Goal: Task Accomplishment & Management: Use online tool/utility

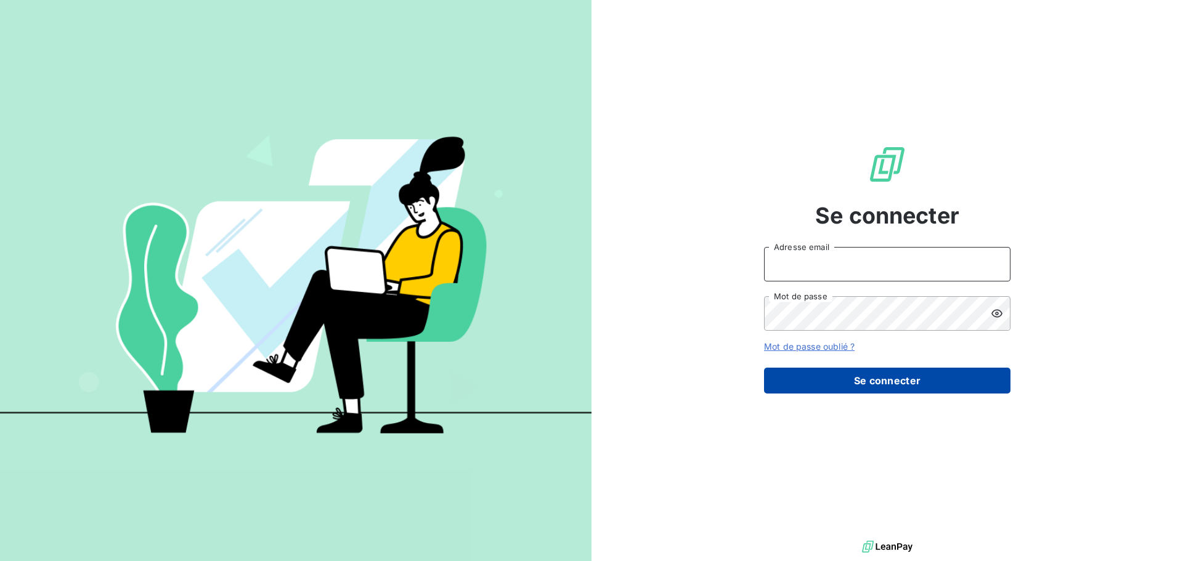
type input "[EMAIL_ADDRESS][DOMAIN_NAME]"
click at [867, 383] on button "Se connecter" at bounding box center [887, 381] width 246 height 26
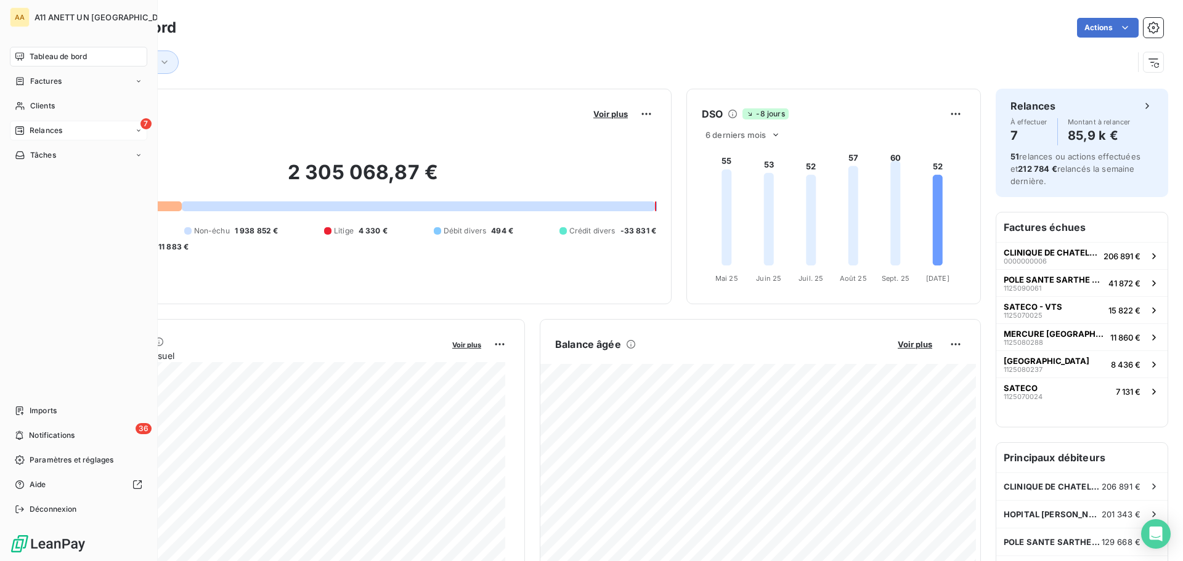
click at [31, 129] on div "Relances" at bounding box center [38, 130] width 47 height 11
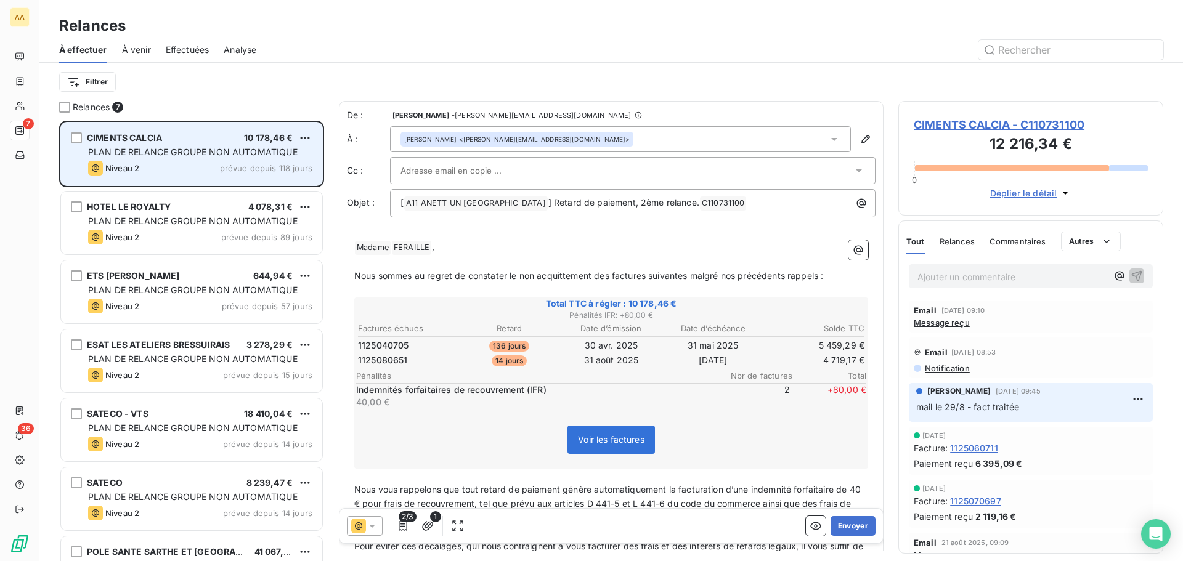
scroll to position [431, 256]
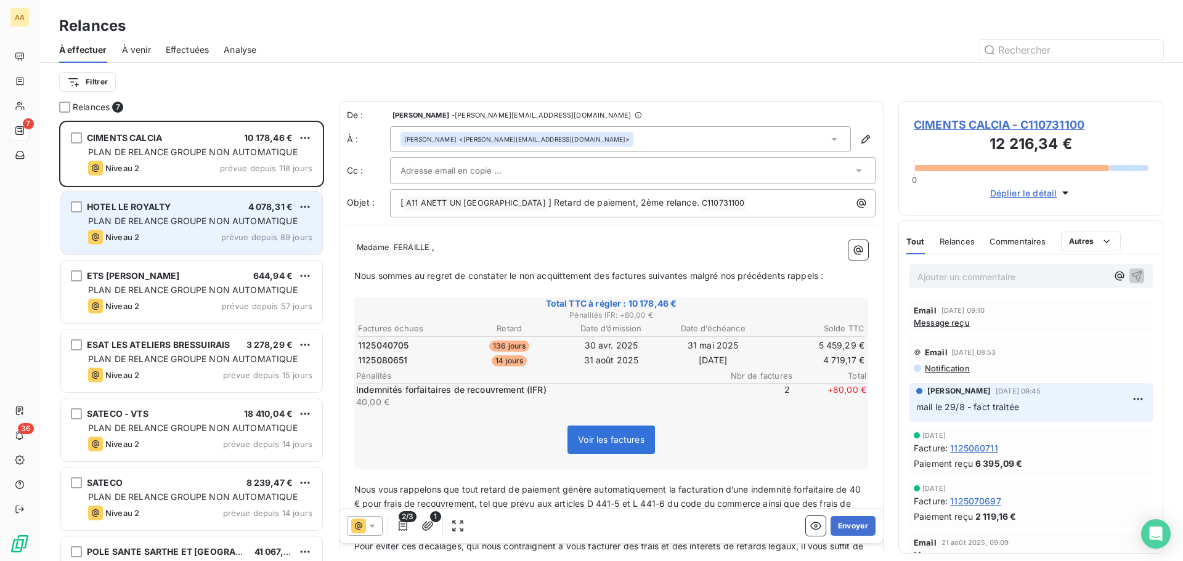
click at [240, 220] on span "PLAN DE RELANCE GROUPE NON AUTOMATIQUE" at bounding box center [192, 221] width 209 height 10
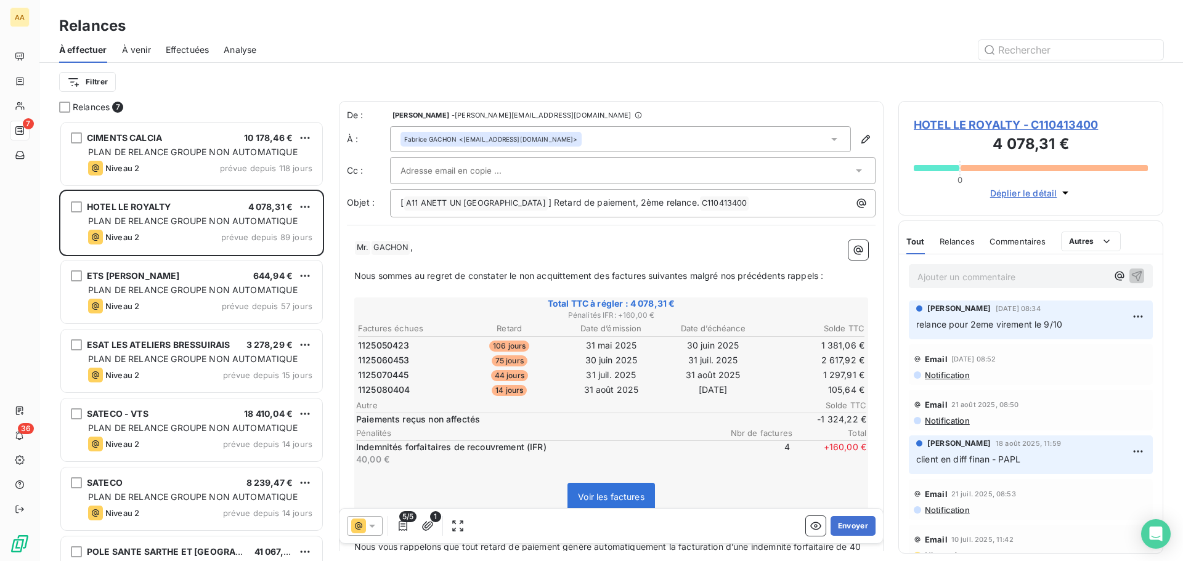
click at [960, 277] on p "Ajouter un commentaire ﻿" at bounding box center [1012, 276] width 190 height 15
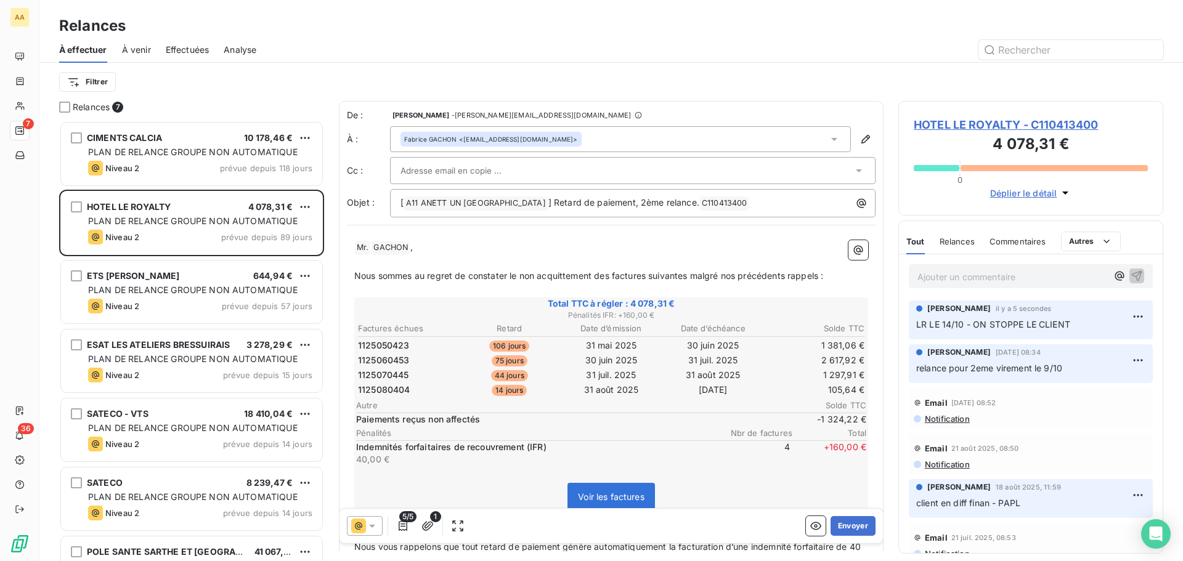
click at [136, 52] on span "À venir" at bounding box center [136, 50] width 29 height 12
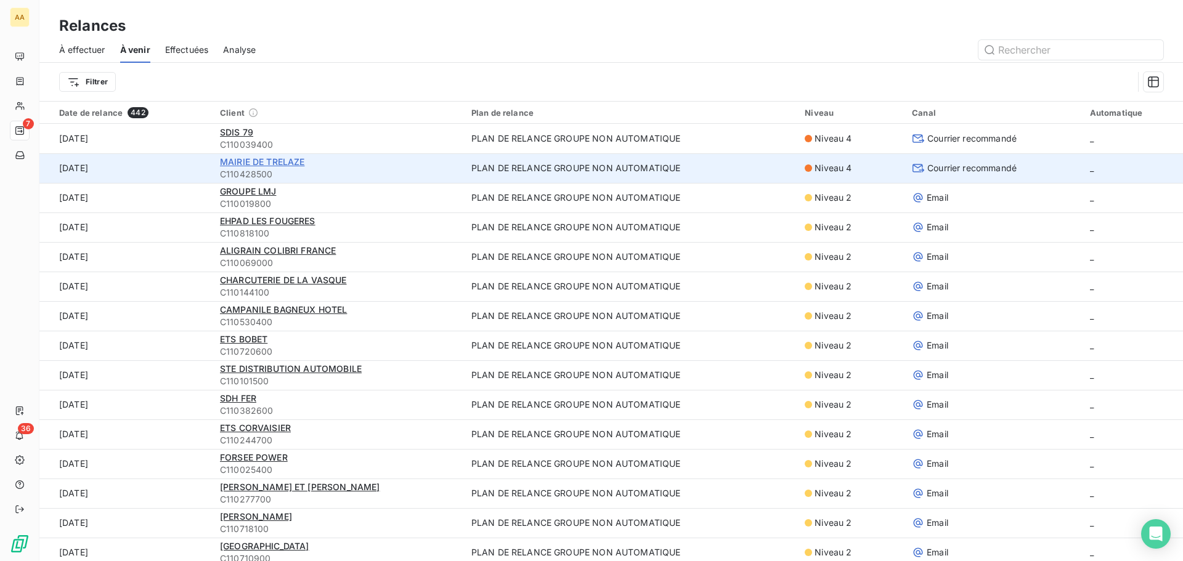
click at [239, 160] on span "MAIRIE DE TRELAZE" at bounding box center [262, 161] width 85 height 10
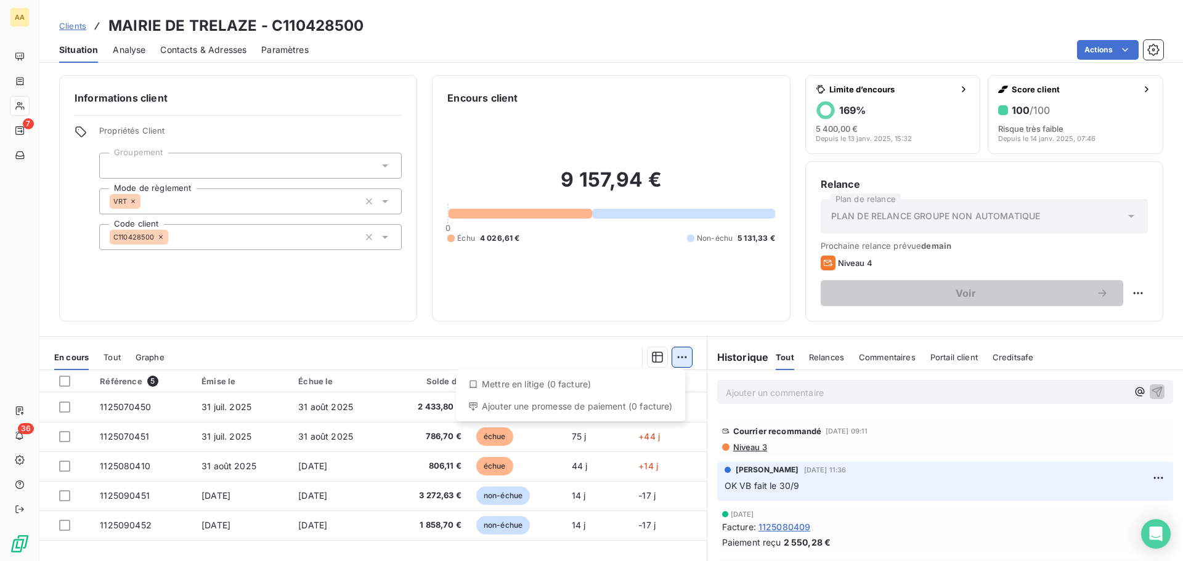
click at [676, 357] on html "AA 7 36 Clients MAIRIE DE TRELAZE - C110428500 Situation Analyse Contacts & Adr…" at bounding box center [591, 280] width 1183 height 561
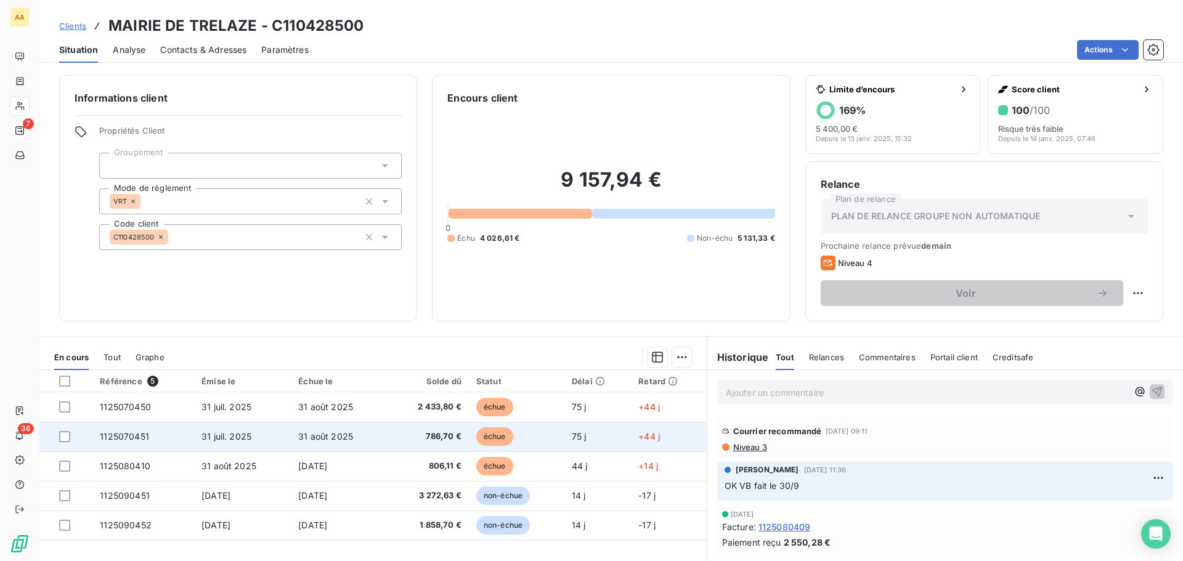
drag, startPoint x: 62, startPoint y: 408, endPoint x: 65, endPoint y: 426, distance: 18.1
click at [63, 410] on div at bounding box center [64, 407] width 11 height 11
click at [60, 435] on div at bounding box center [64, 436] width 11 height 11
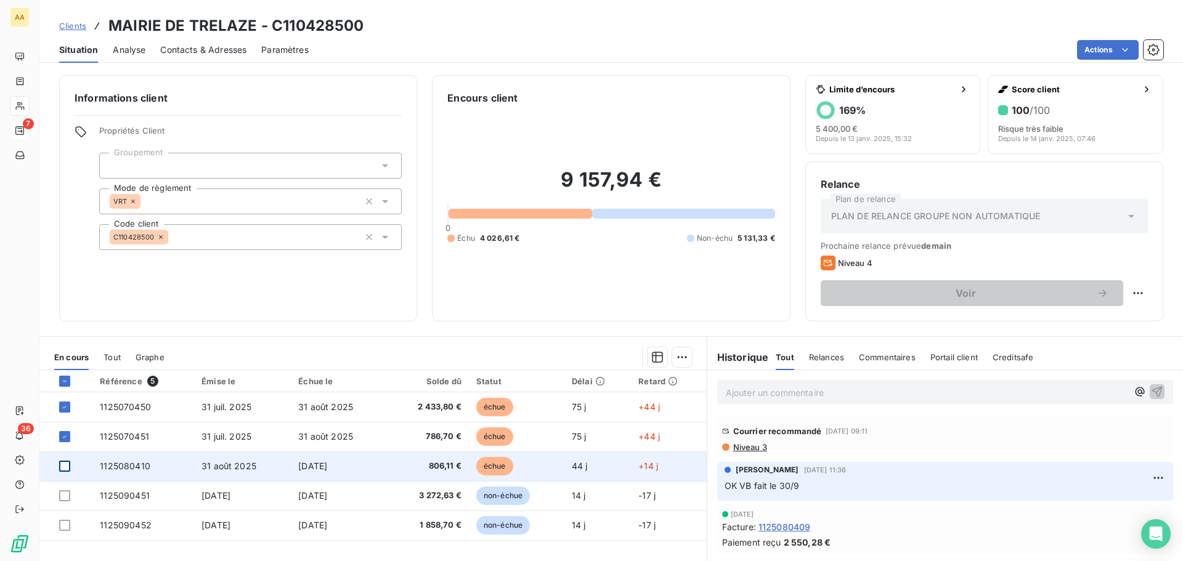
click at [59, 467] on div at bounding box center [64, 466] width 11 height 11
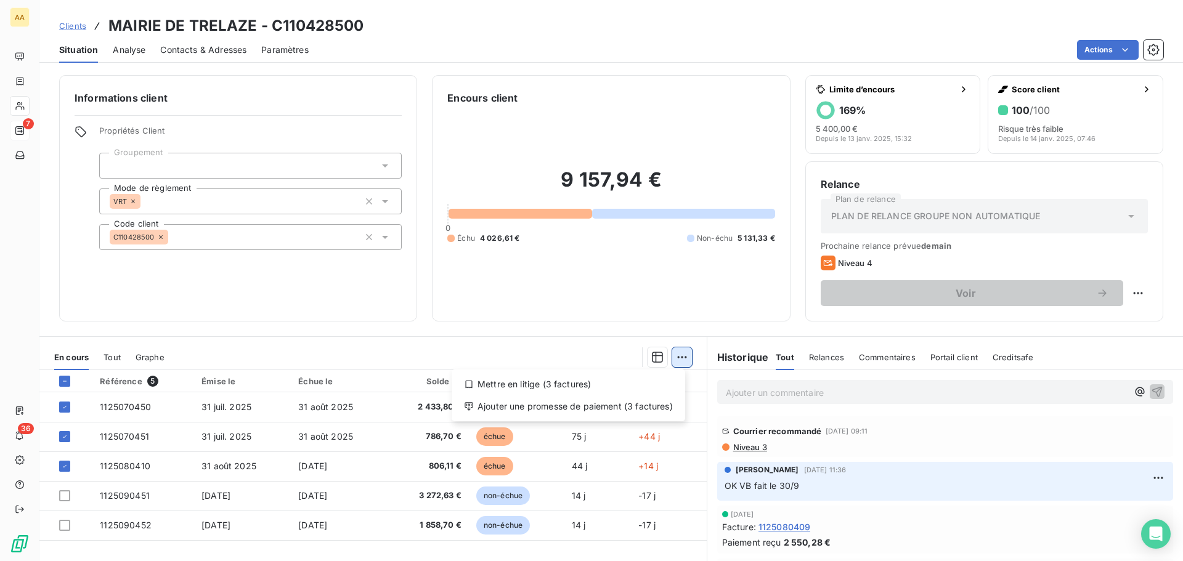
click at [668, 357] on html "AA 7 36 Clients MAIRIE DE TRELAZE - C110428500 Situation Analyse Contacts & Adr…" at bounding box center [591, 280] width 1183 height 561
click at [638, 406] on div "Ajouter une promesse de paiement (3 factures)" at bounding box center [568, 407] width 224 height 20
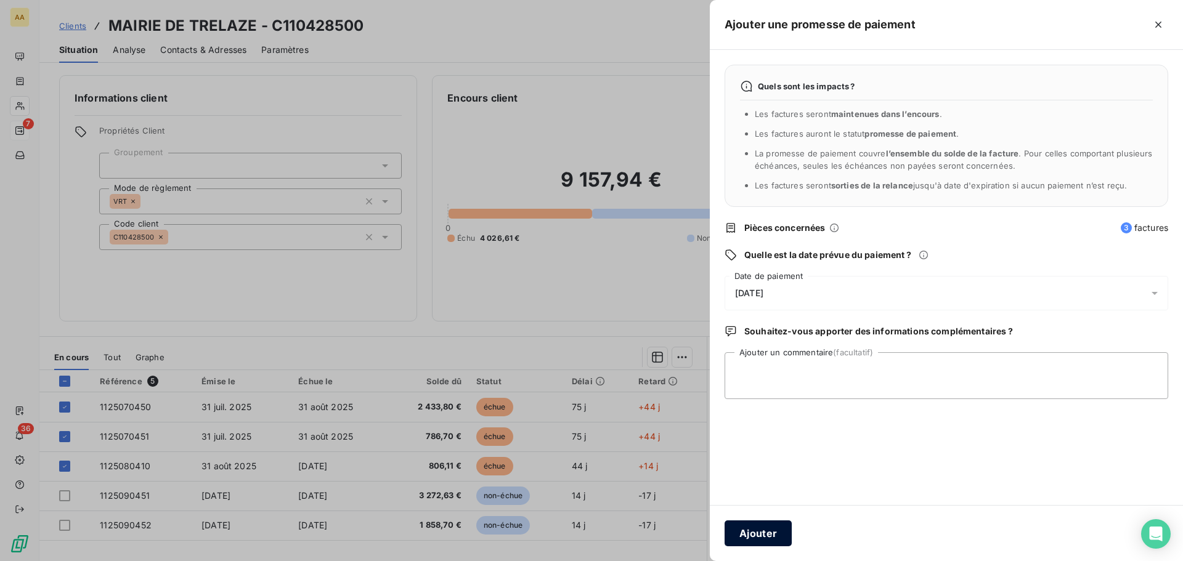
click at [734, 530] on button "Ajouter" at bounding box center [757, 533] width 67 height 26
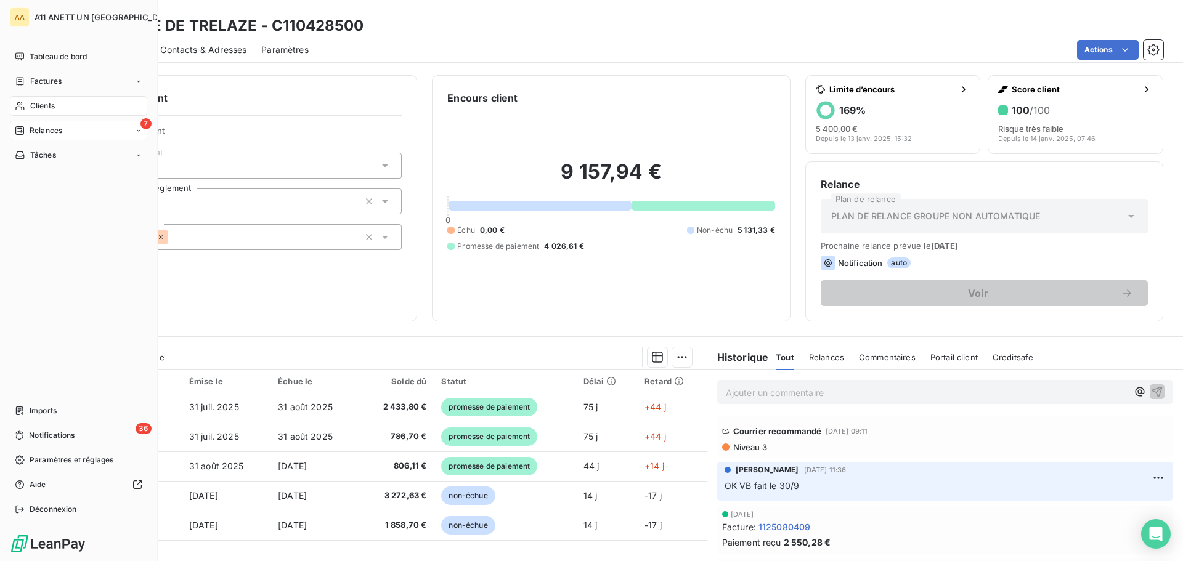
click at [41, 132] on span "Relances" at bounding box center [46, 130] width 33 height 11
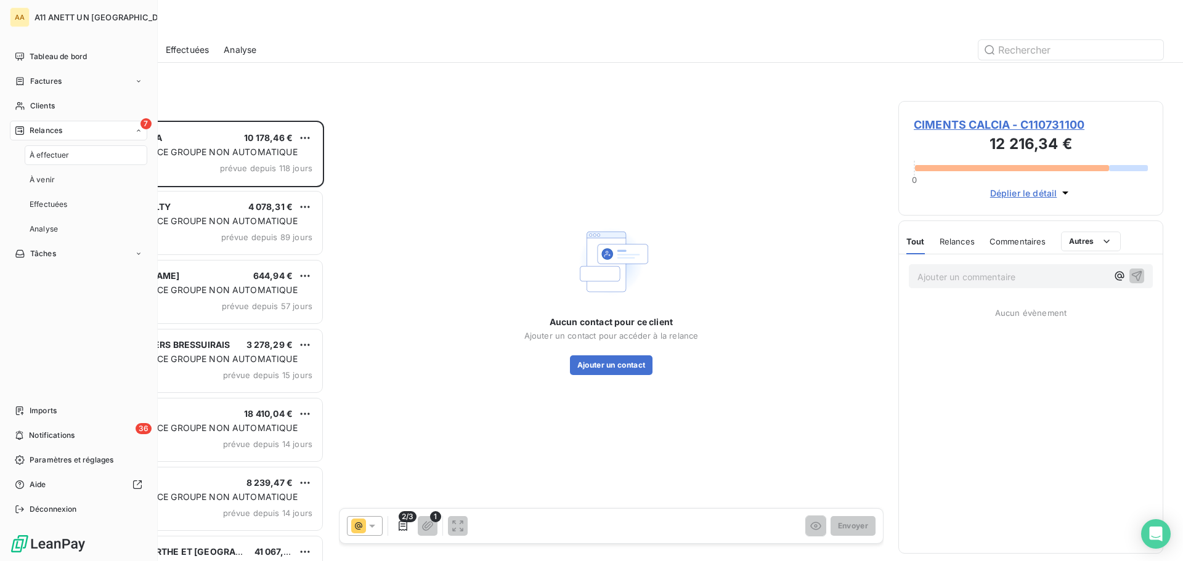
scroll to position [431, 256]
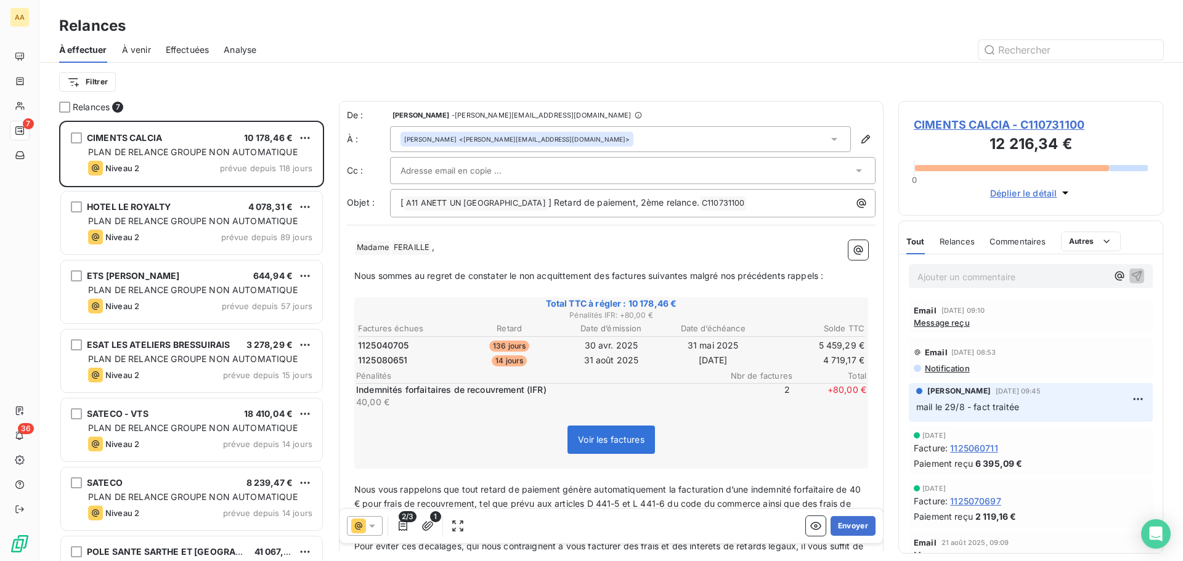
click at [132, 47] on span "À venir" at bounding box center [136, 50] width 29 height 12
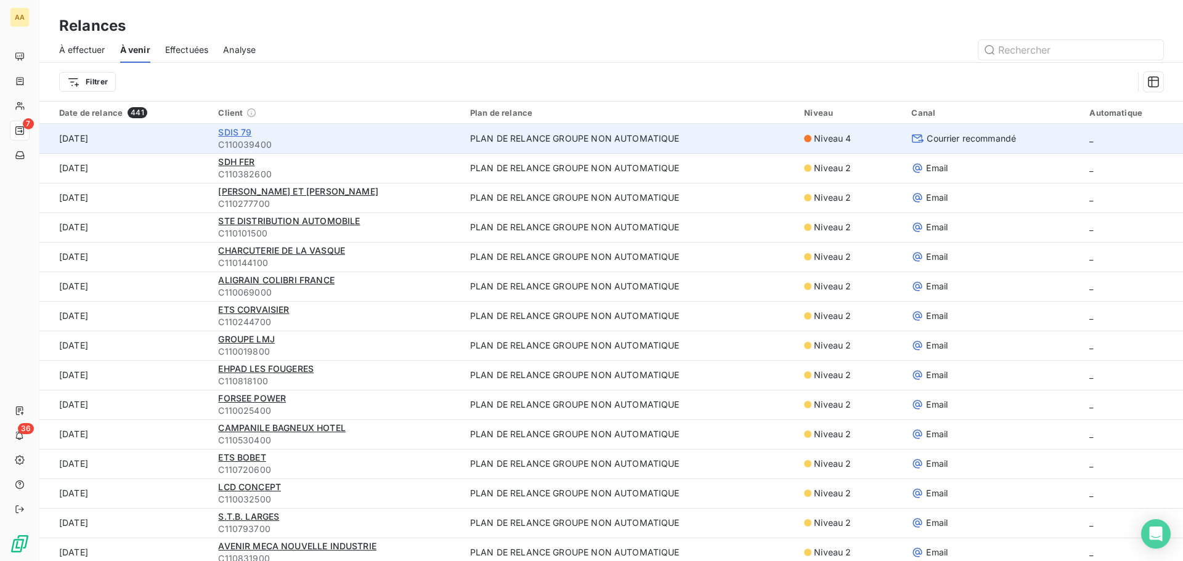
click at [236, 136] on span "SDIS 79" at bounding box center [234, 132] width 33 height 10
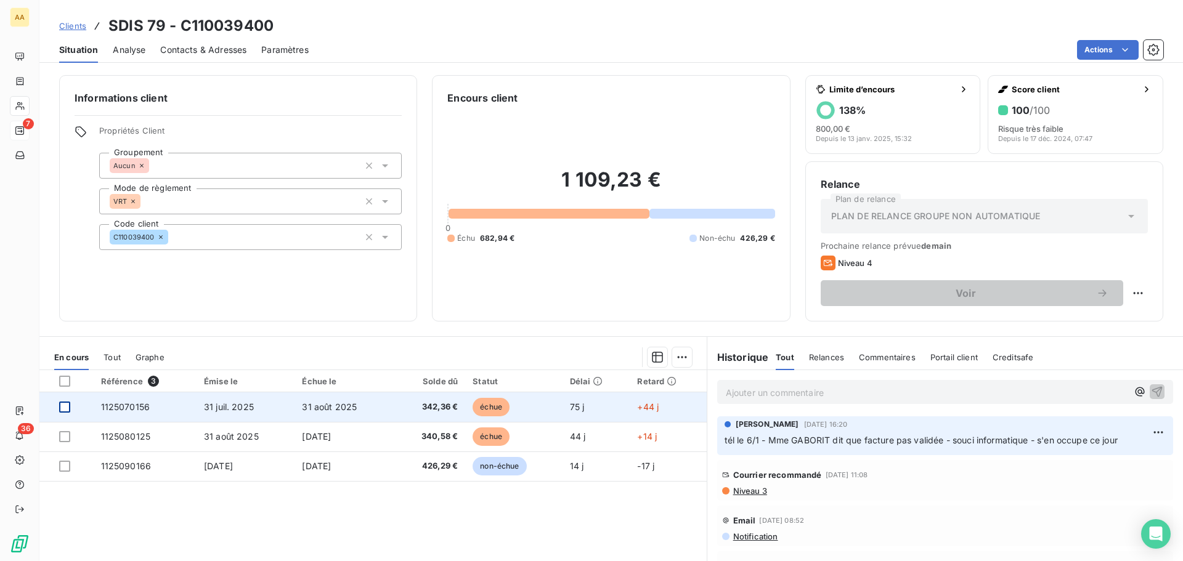
click at [62, 407] on div at bounding box center [64, 407] width 11 height 11
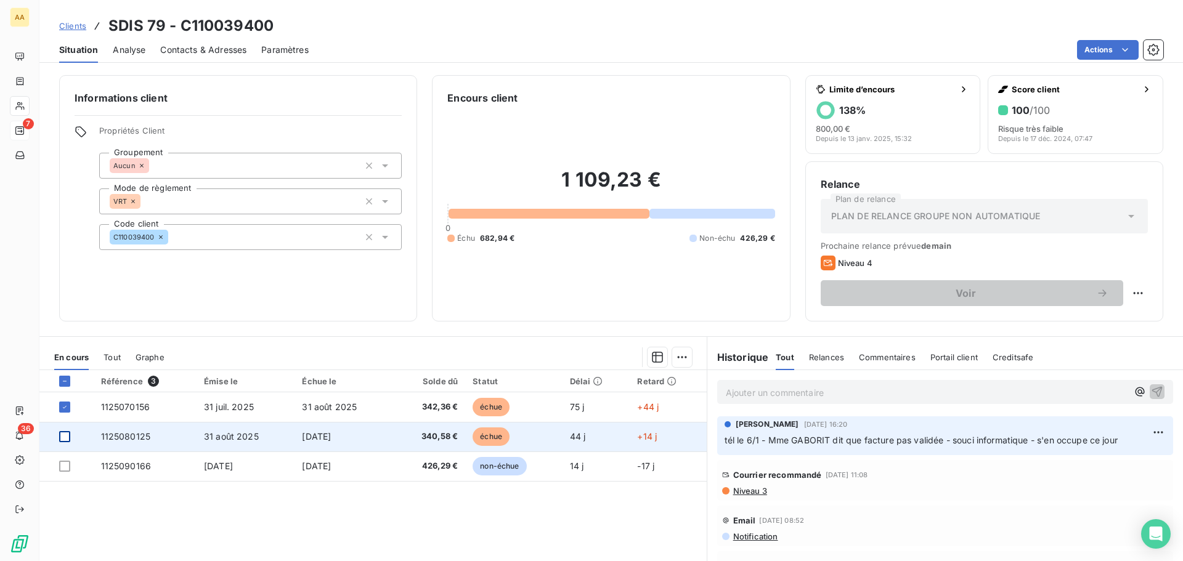
click at [63, 440] on div at bounding box center [64, 436] width 11 height 11
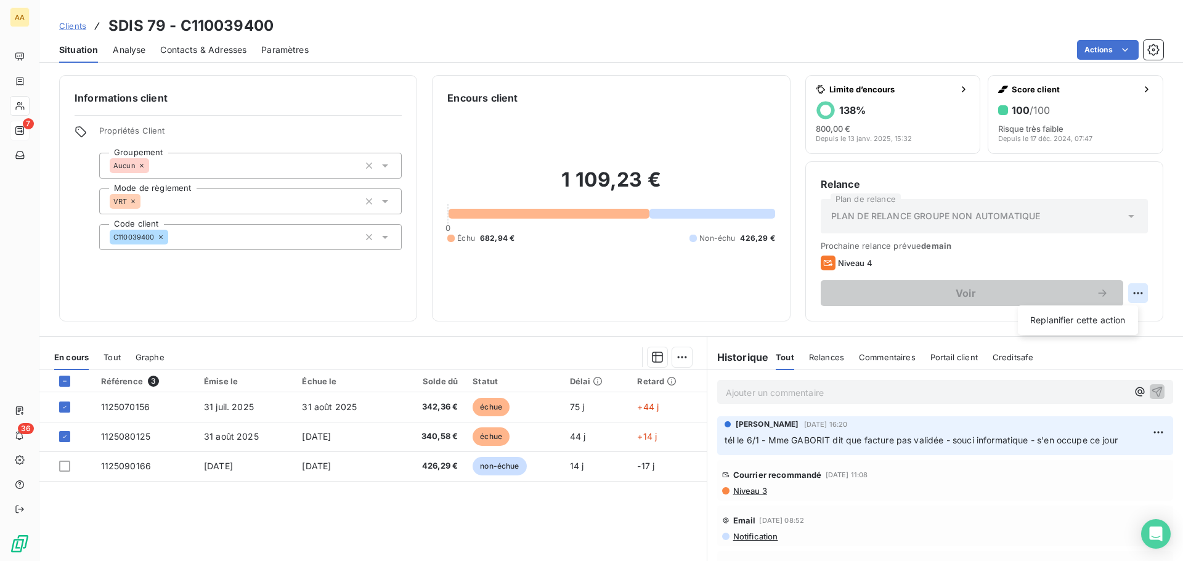
click at [1131, 293] on html "AA 7 36 Clients SDIS 79 - C110039400 Situation Analyse Contacts & Adresses Para…" at bounding box center [591, 280] width 1183 height 561
click at [1093, 320] on div "Replanifier cette action" at bounding box center [1078, 320] width 110 height 20
select select "9"
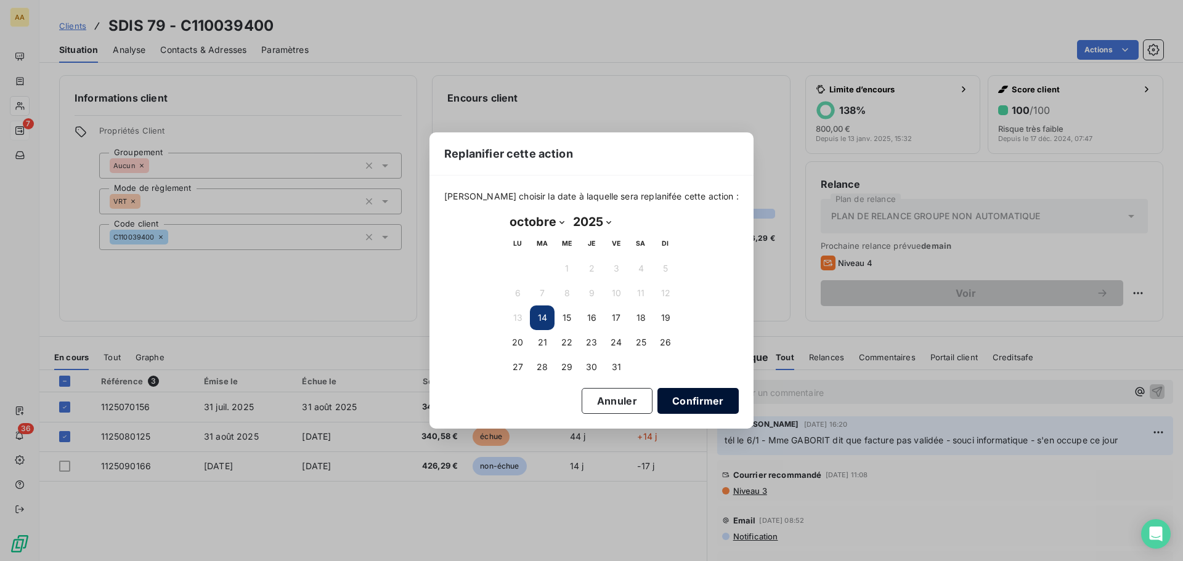
click at [683, 402] on button "Confirmer" at bounding box center [697, 401] width 81 height 26
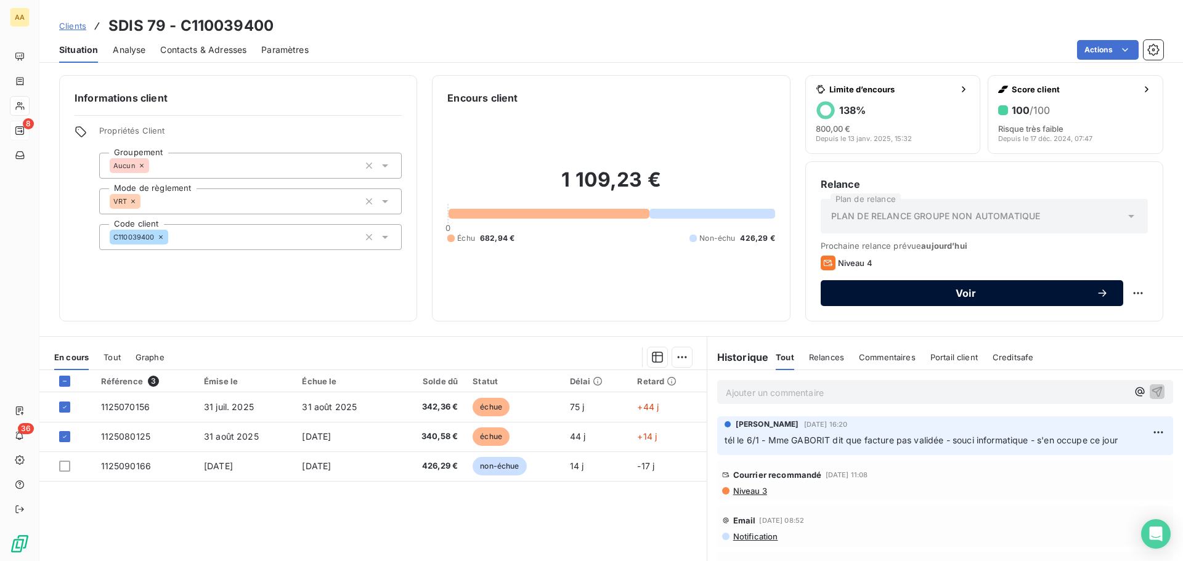
click at [955, 296] on span "Voir" at bounding box center [965, 293] width 261 height 10
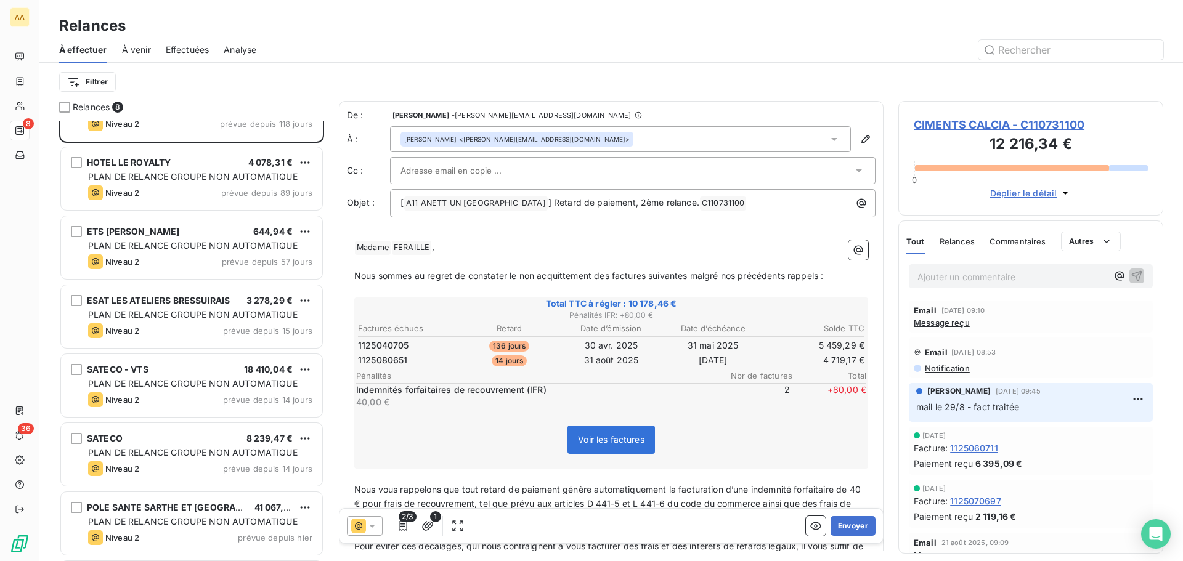
scroll to position [112, 0]
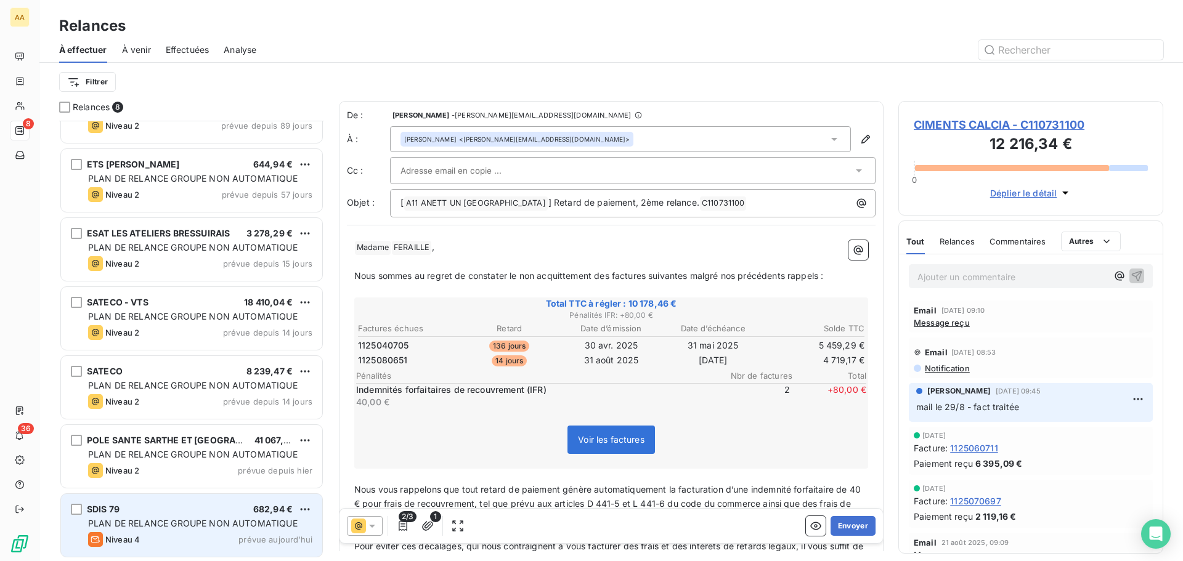
click at [177, 533] on div "Niveau 4 prévue aujourd’hui" at bounding box center [200, 539] width 224 height 15
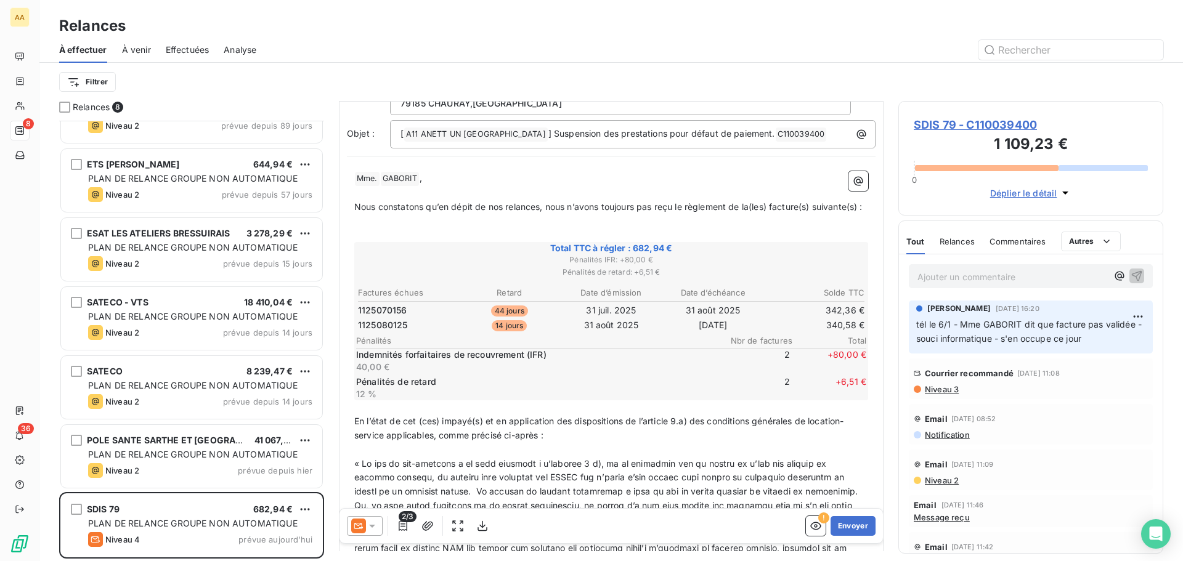
scroll to position [62, 0]
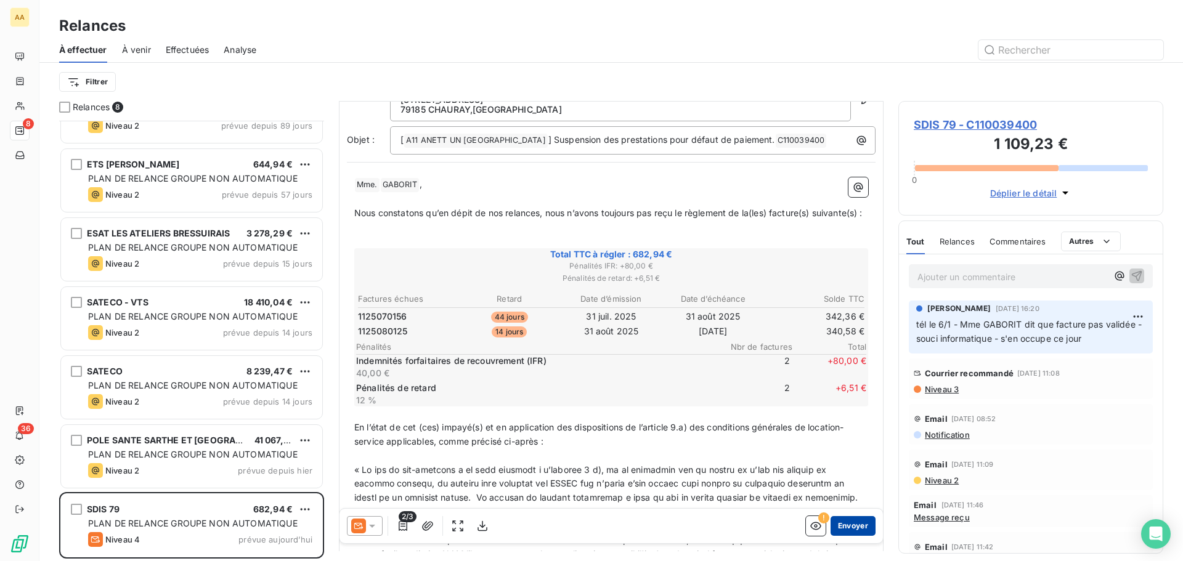
click at [851, 528] on button "Envoyer" at bounding box center [852, 526] width 45 height 20
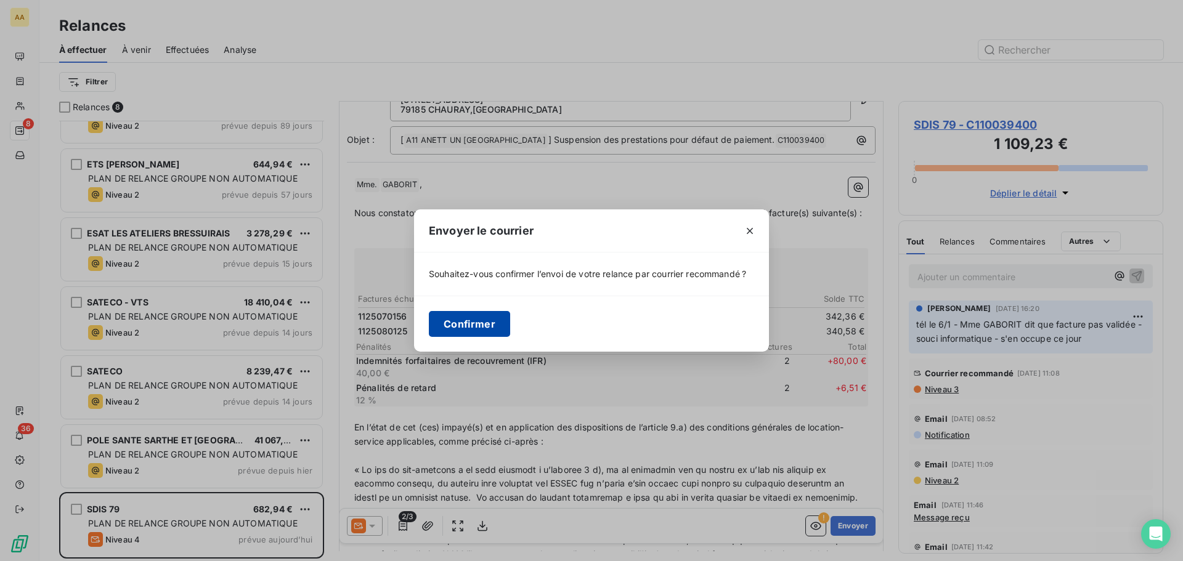
click at [477, 325] on button "Confirmer" at bounding box center [469, 324] width 81 height 26
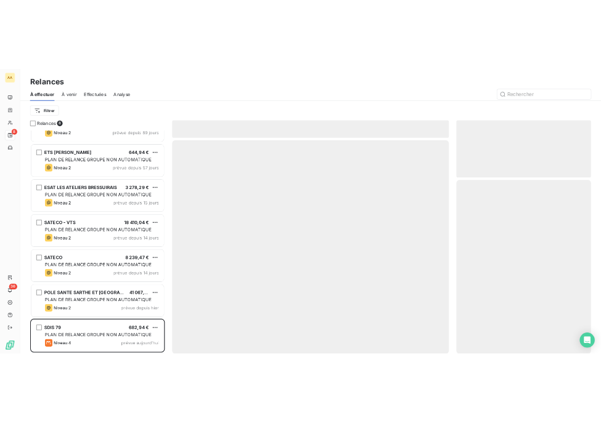
scroll to position [43, 0]
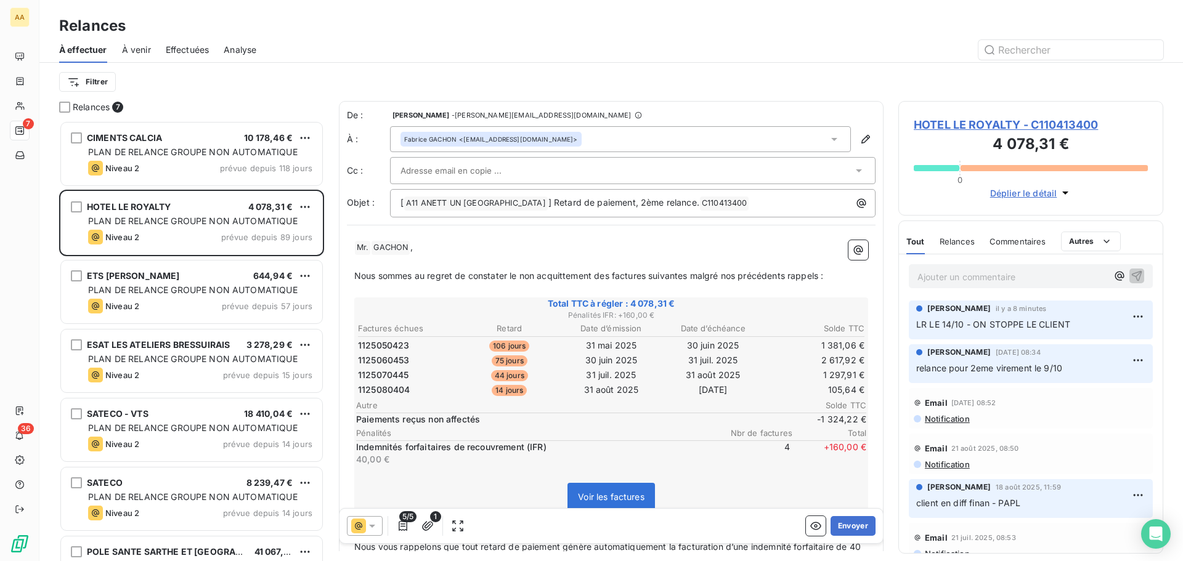
click at [134, 57] on div "À venir" at bounding box center [136, 50] width 29 height 26
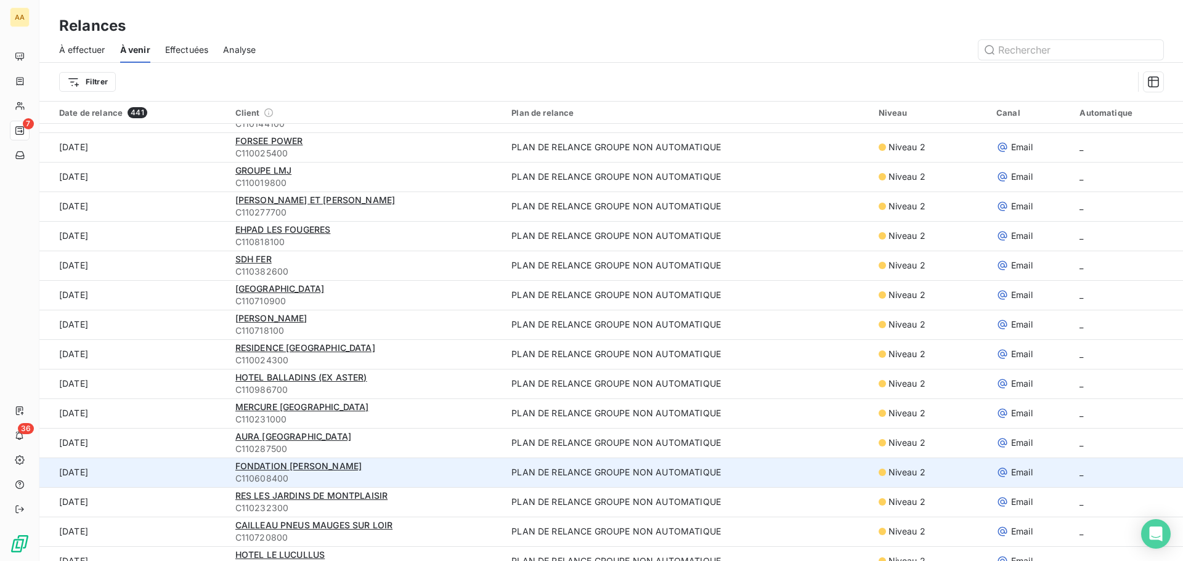
scroll to position [185, 0]
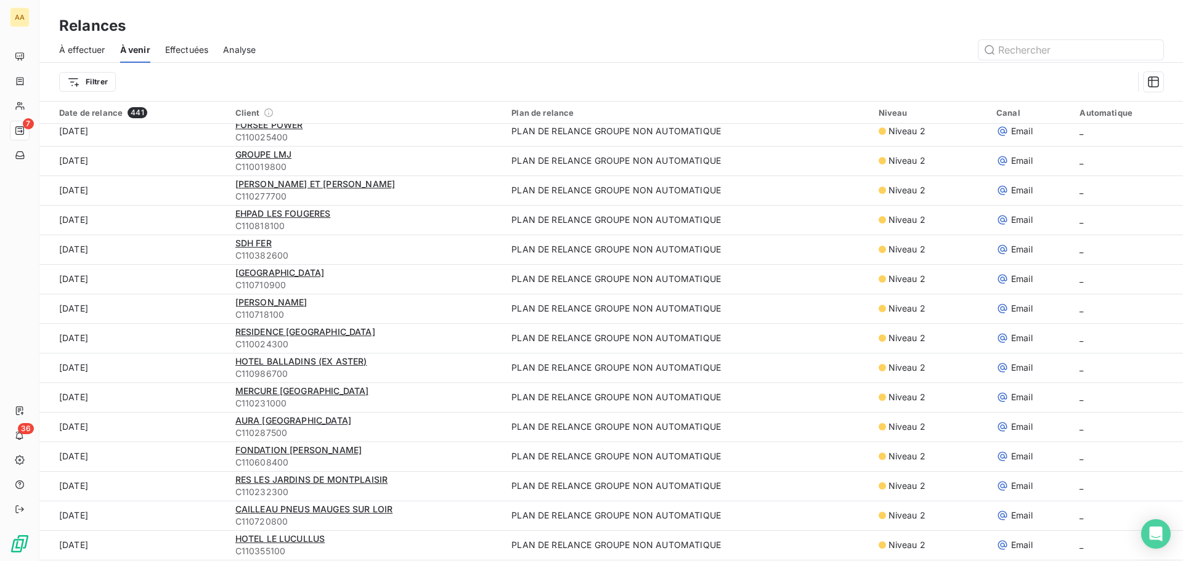
click at [188, 50] on span "Effectuées" at bounding box center [187, 50] width 44 height 12
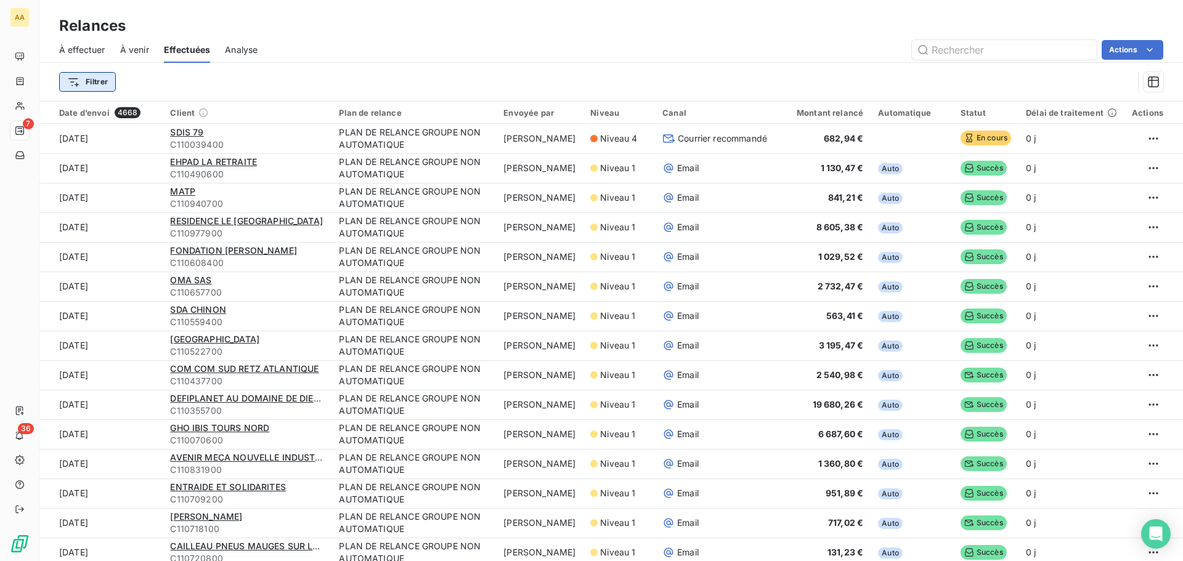
click at [86, 81] on html "AA 7 36 Relances À effectuer À venir Effectuées Analyse Actions Filtrer Date d’…" at bounding box center [591, 280] width 1183 height 561
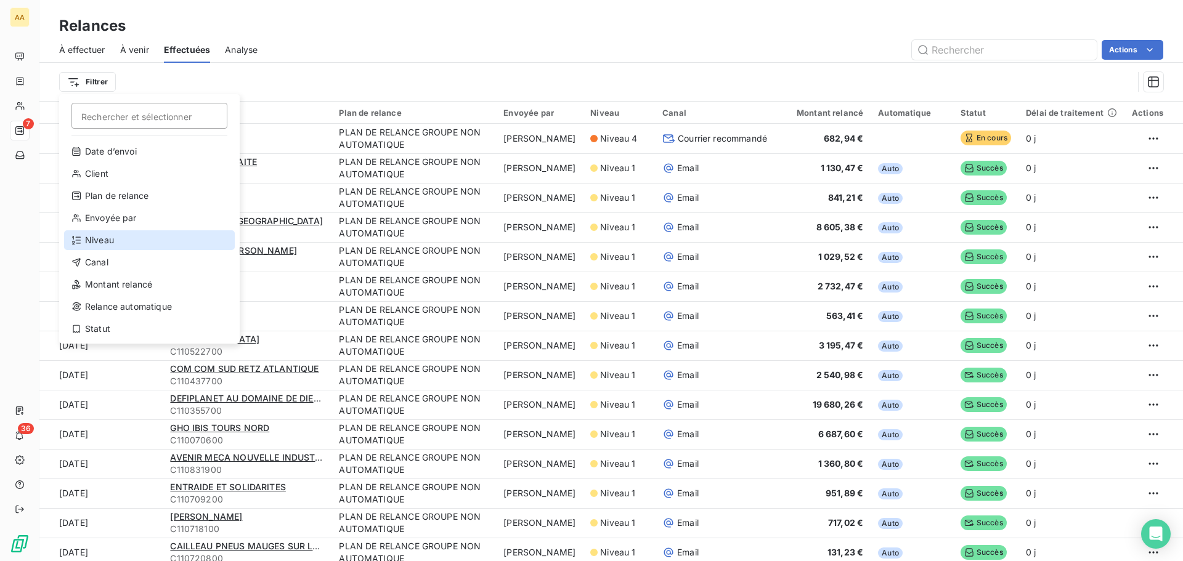
click at [81, 239] on div "Niveau" at bounding box center [149, 240] width 171 height 20
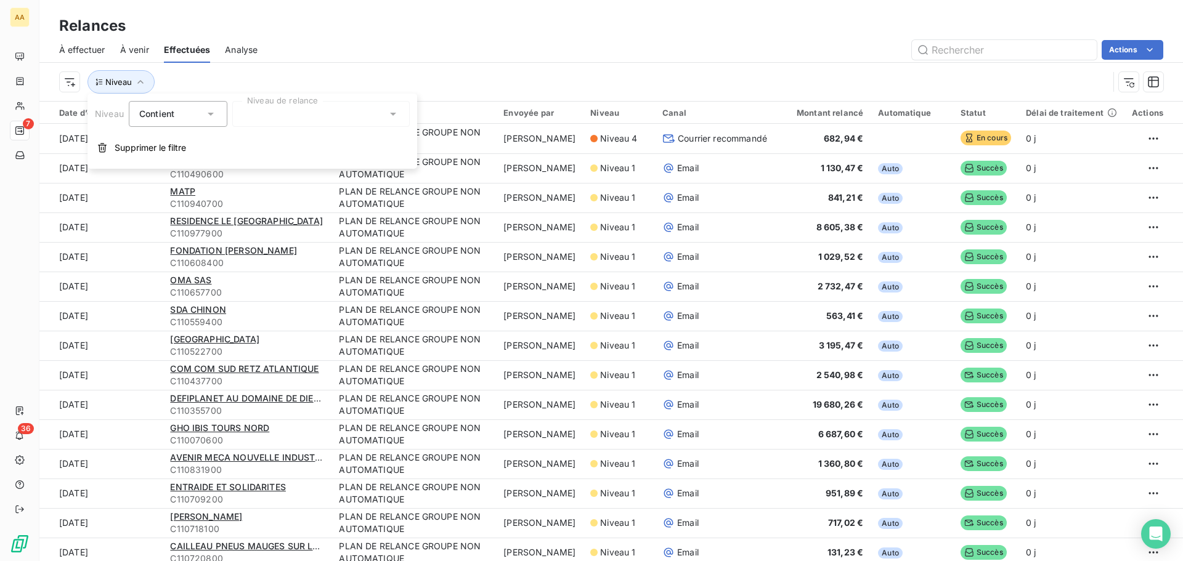
click at [261, 117] on div at bounding box center [320, 114] width 177 height 26
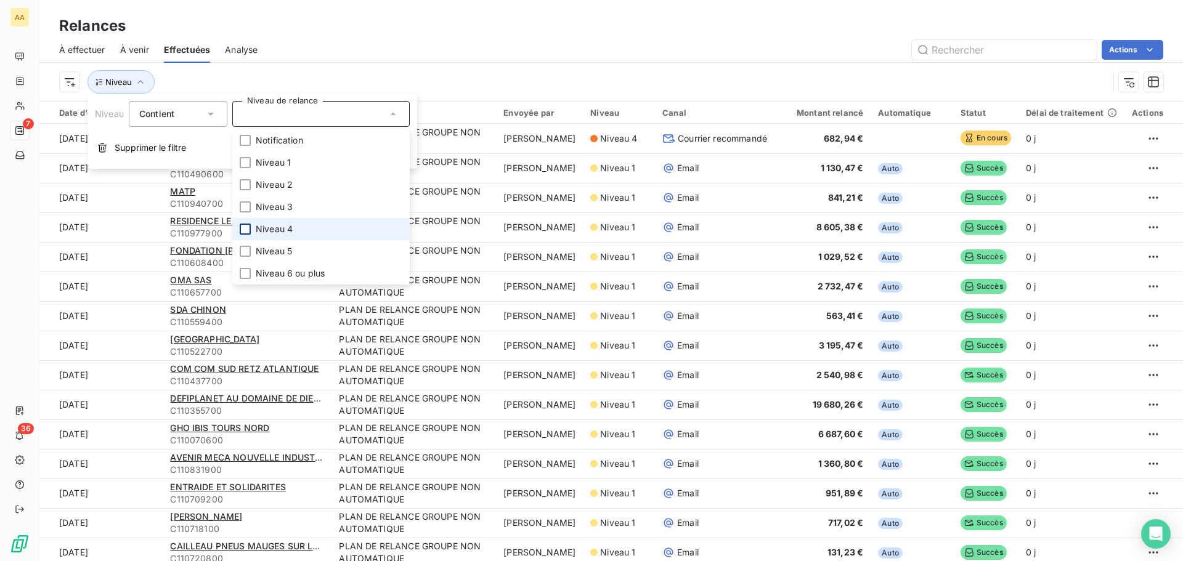
click at [246, 230] on div at bounding box center [245, 229] width 11 height 11
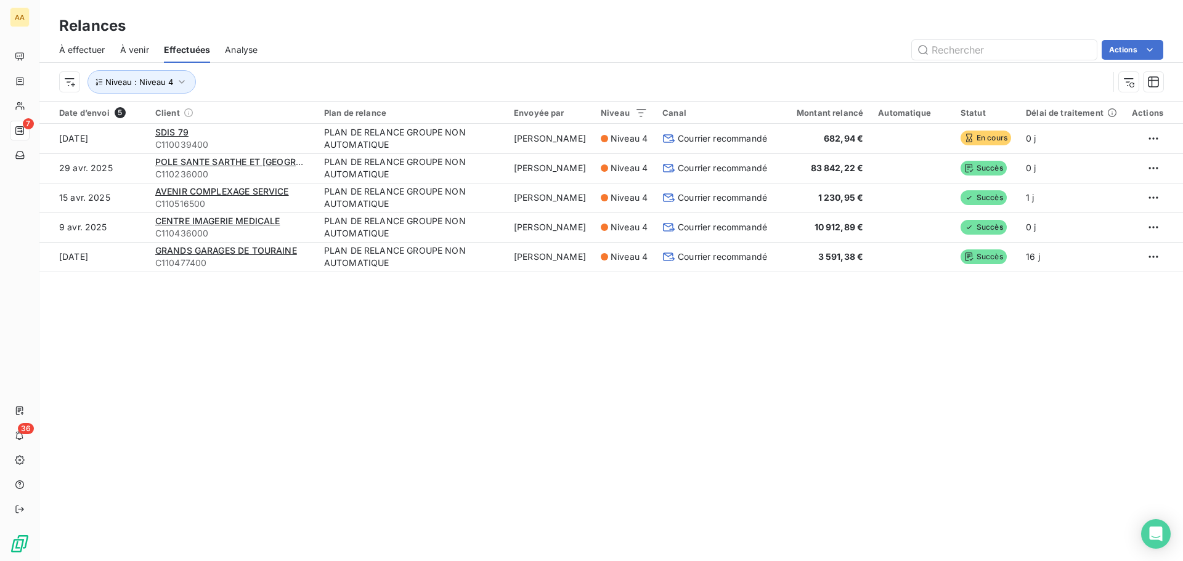
click at [370, 412] on div "Relances À effectuer À venir Effectuées Analyse Actions Niveau : Niveau 4 Date …" at bounding box center [610, 280] width 1143 height 561
click at [176, 80] on icon "button" at bounding box center [182, 82] width 12 height 12
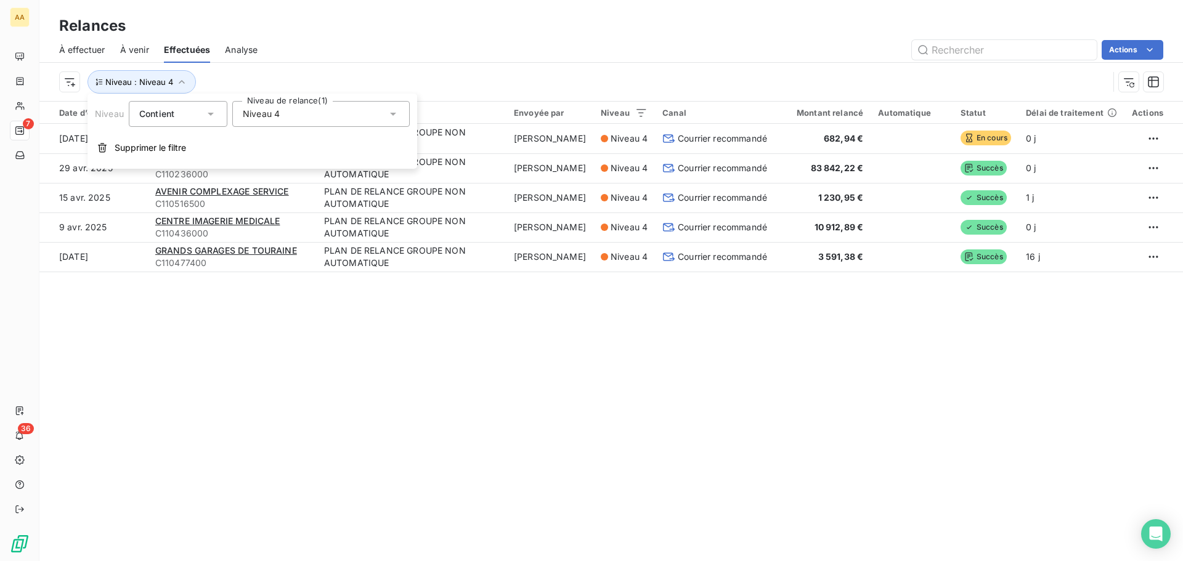
click at [394, 111] on icon at bounding box center [393, 114] width 12 height 12
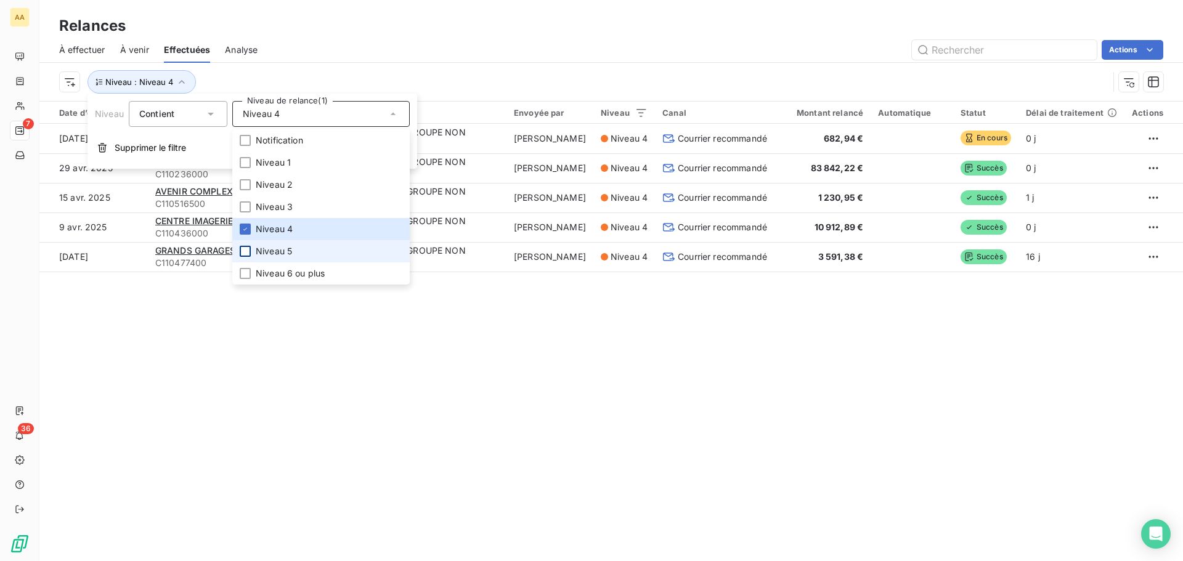
click at [248, 252] on div at bounding box center [245, 251] width 11 height 11
click at [259, 470] on div "Relances À effectuer À venir Effectuées Analyse Actions Niveau : Niveau 4 , ...…" at bounding box center [610, 280] width 1143 height 561
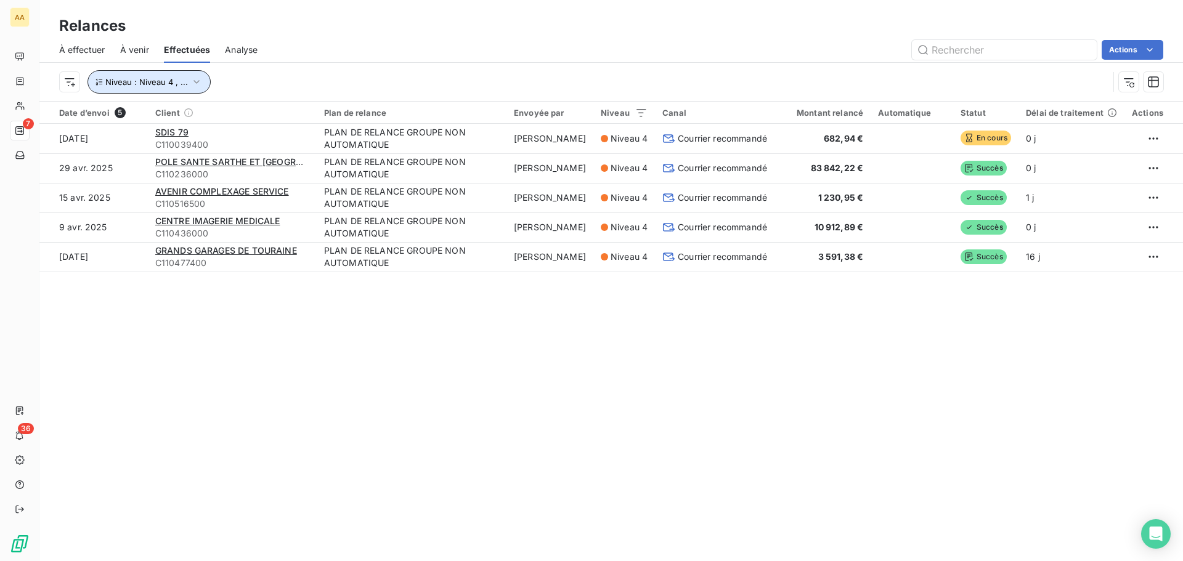
click at [195, 79] on icon "button" at bounding box center [196, 82] width 12 height 12
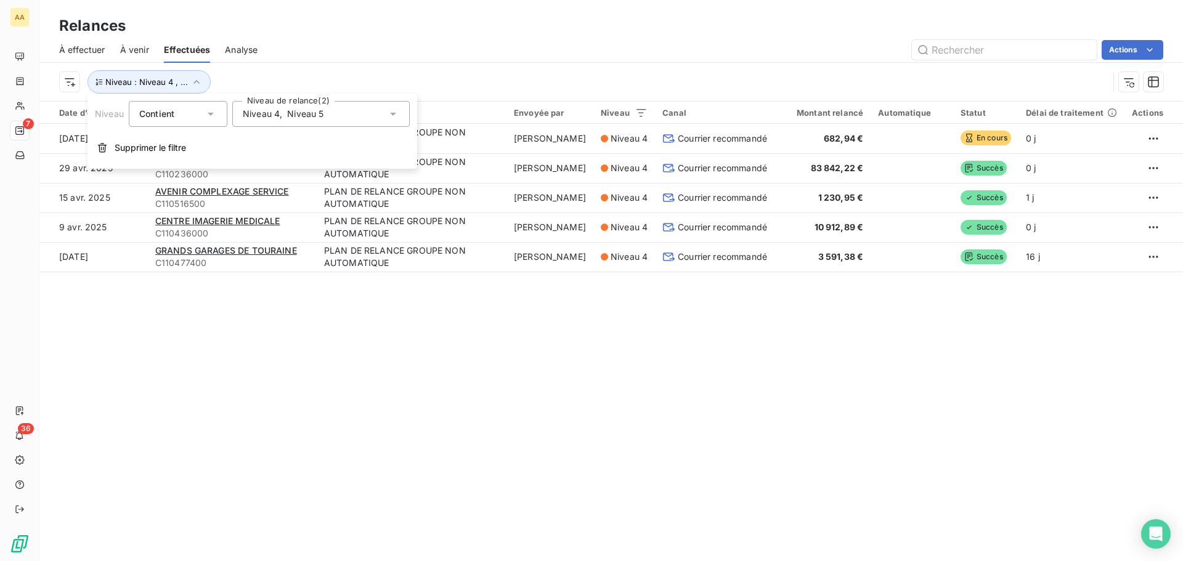
click at [312, 113] on span "Niveau 5" at bounding box center [305, 114] width 36 height 12
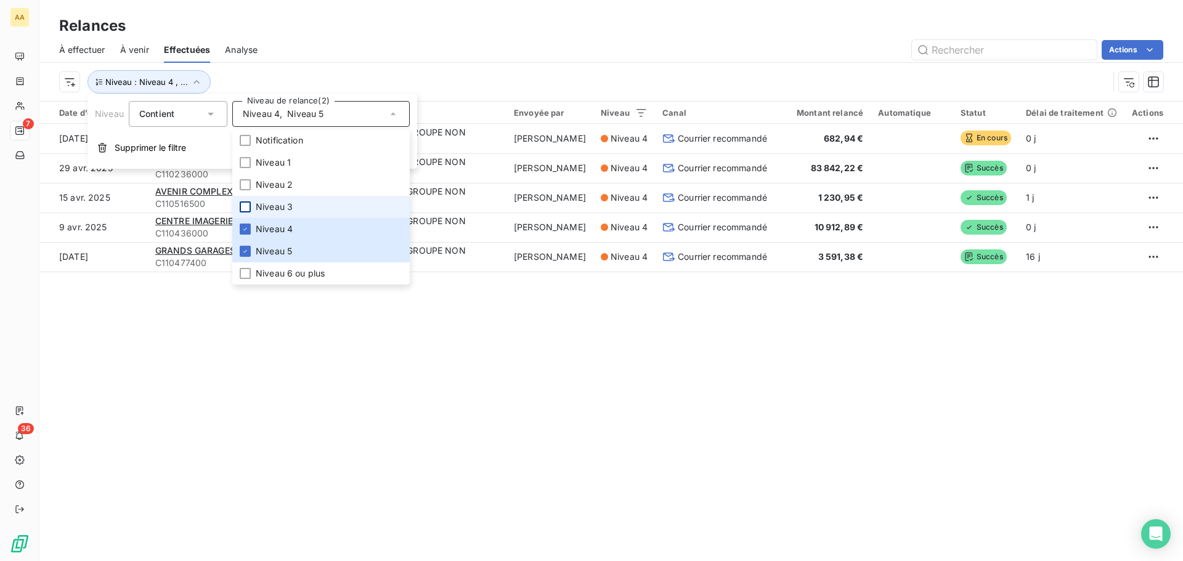
click at [241, 206] on div at bounding box center [245, 206] width 11 height 11
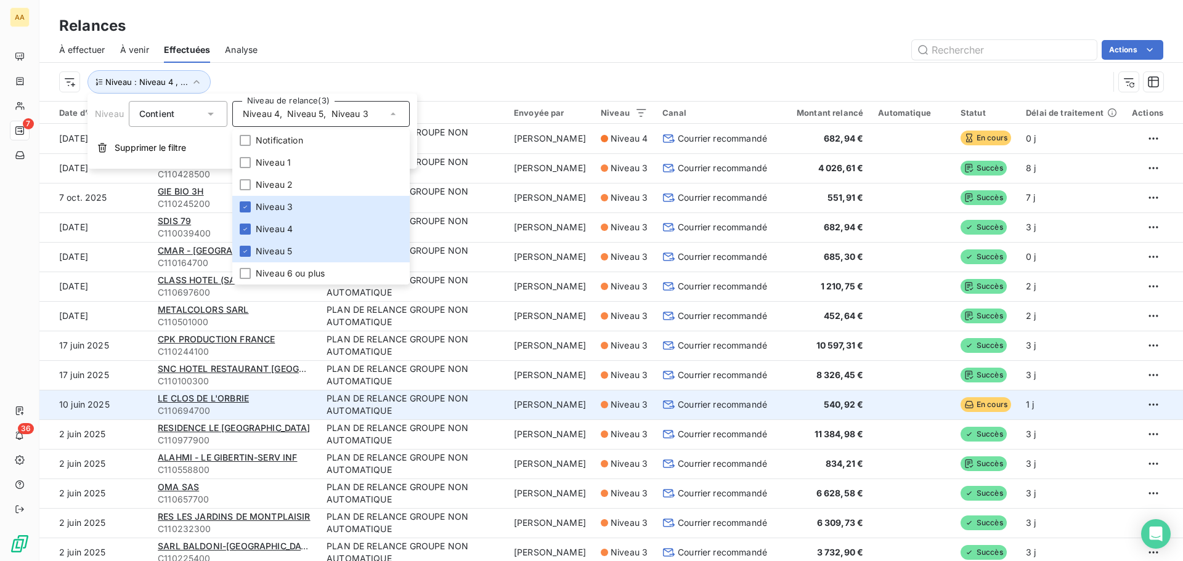
click at [301, 413] on span "C110694700" at bounding box center [235, 411] width 154 height 12
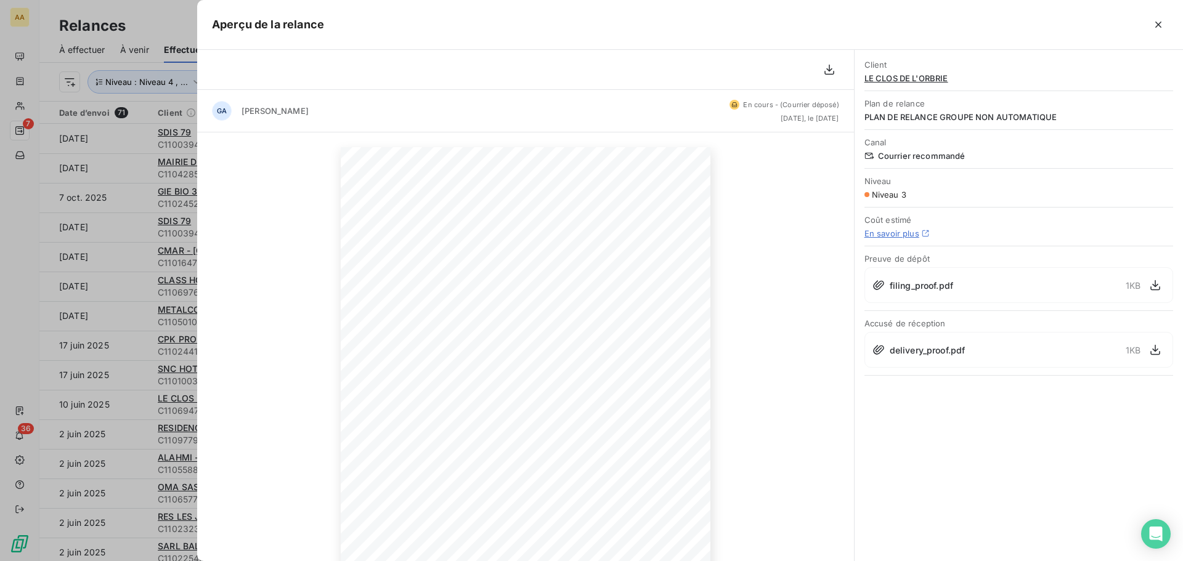
click at [47, 291] on div at bounding box center [591, 280] width 1183 height 561
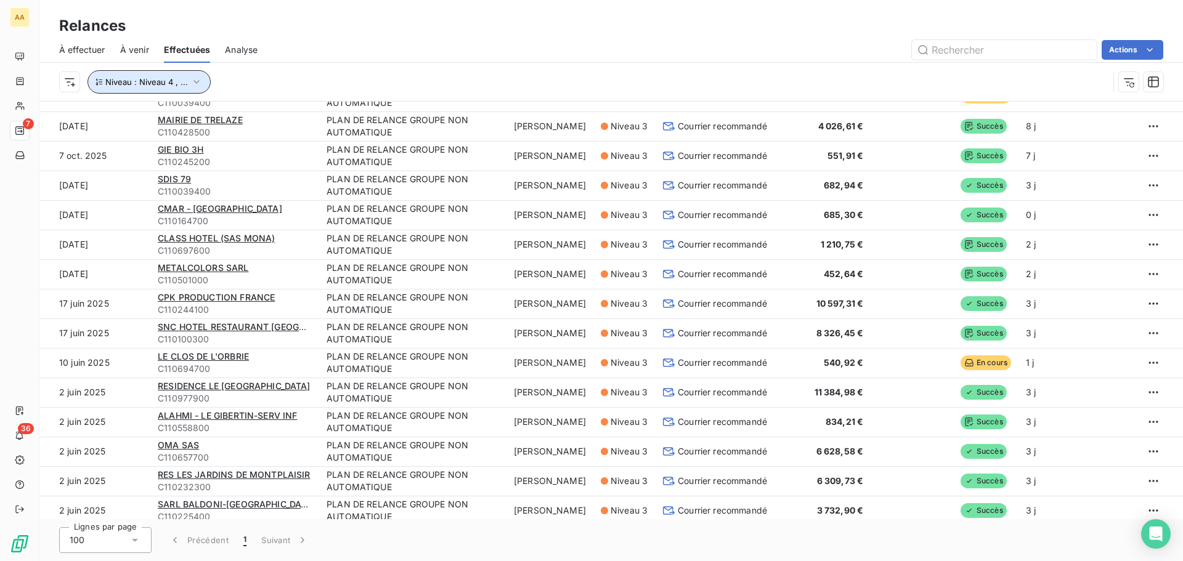
click at [193, 79] on icon "button" at bounding box center [196, 82] width 12 height 12
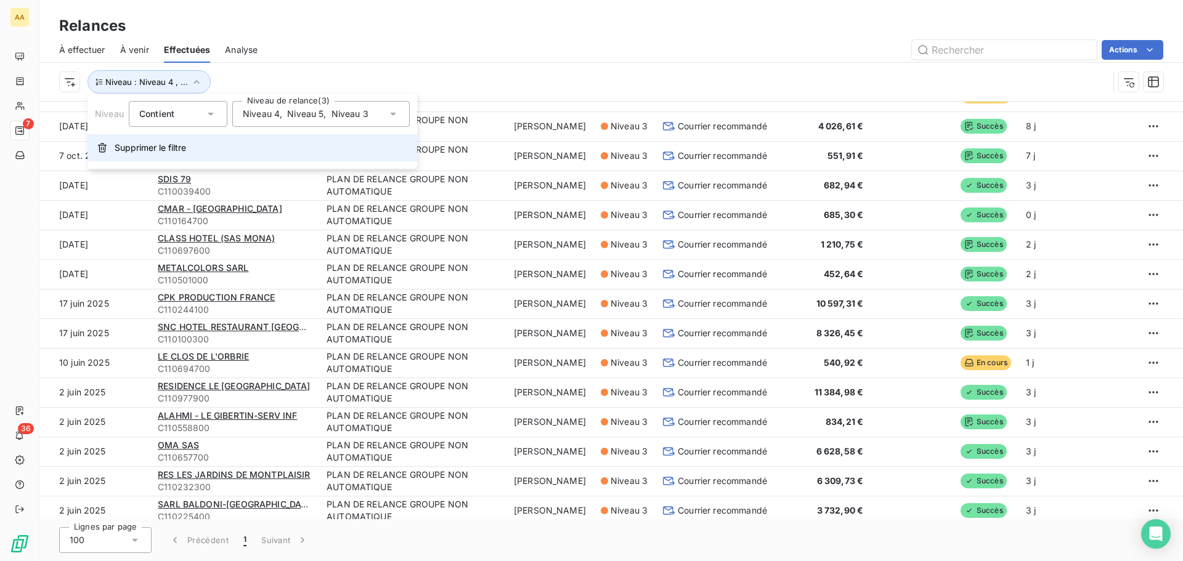
click at [131, 149] on span "Supprimer le filtre" at bounding box center [150, 148] width 71 height 12
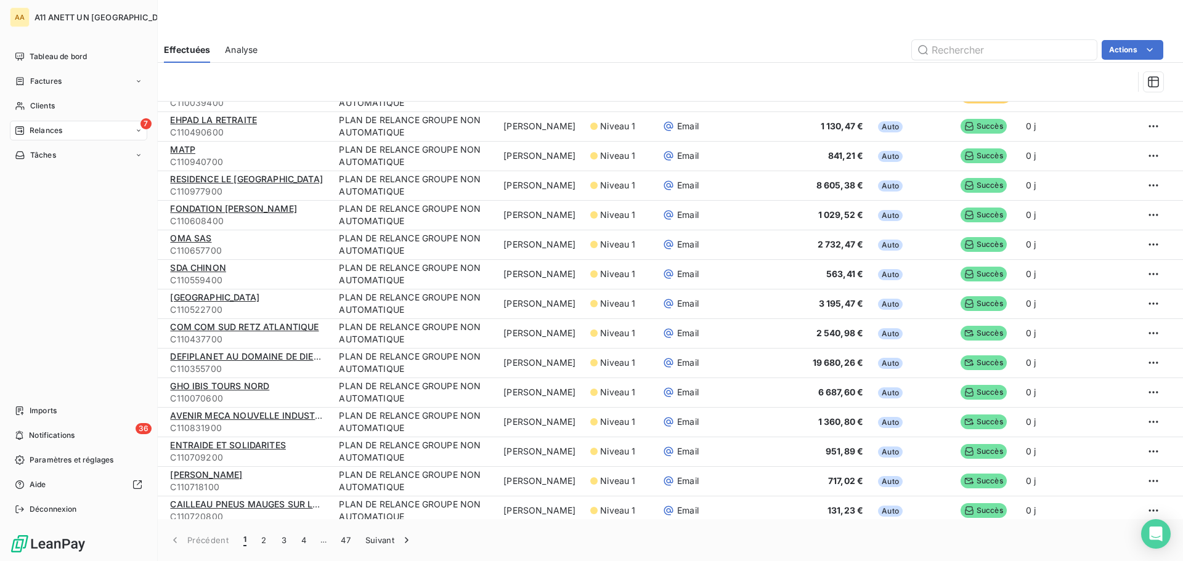
click at [18, 131] on icon at bounding box center [20, 131] width 10 height 10
click at [28, 129] on div "Relances" at bounding box center [38, 130] width 47 height 11
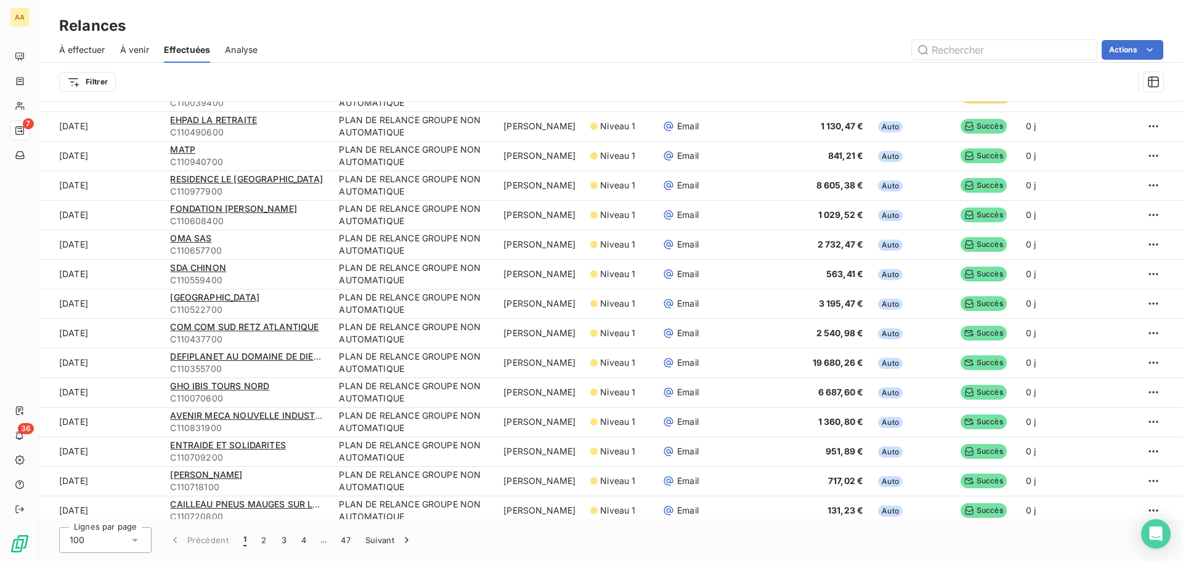
click at [140, 47] on span "À venir" at bounding box center [134, 50] width 29 height 12
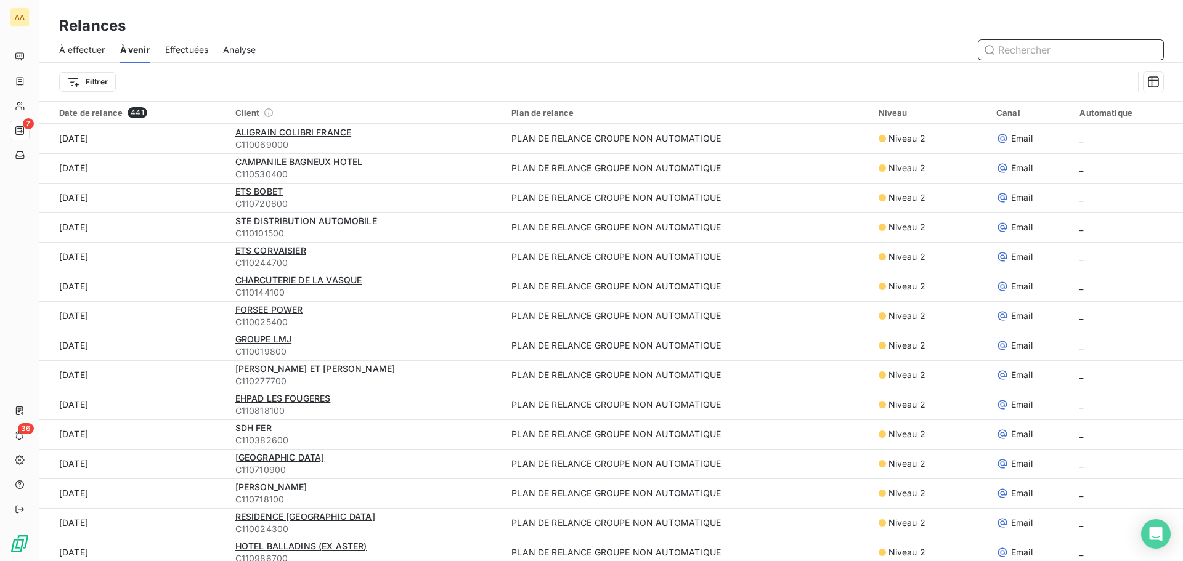
click at [84, 48] on span "À effectuer" at bounding box center [82, 50] width 46 height 12
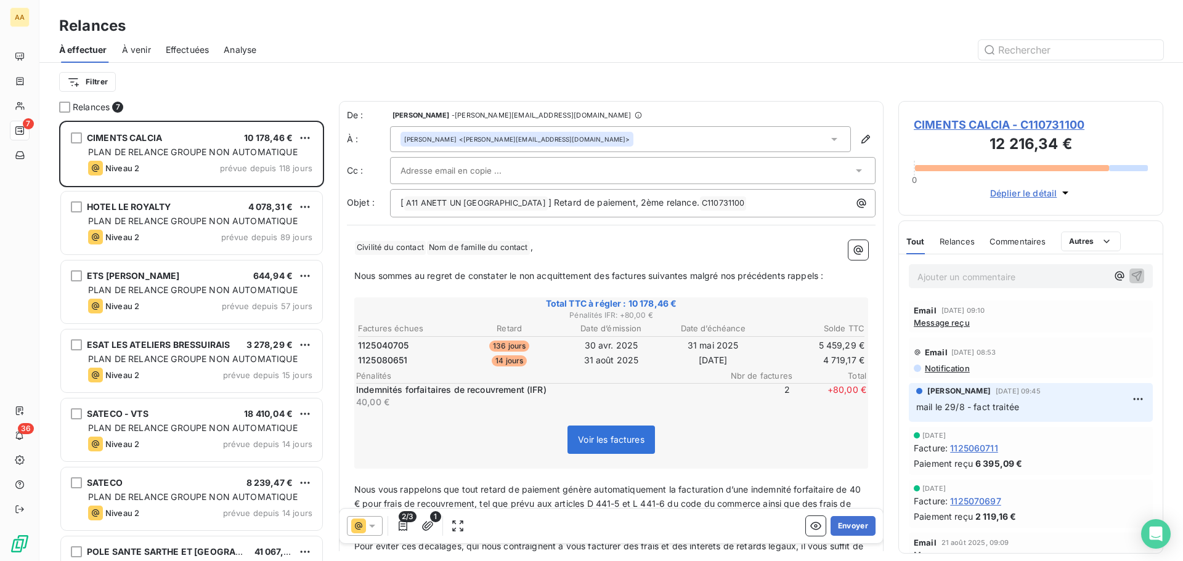
scroll to position [431, 256]
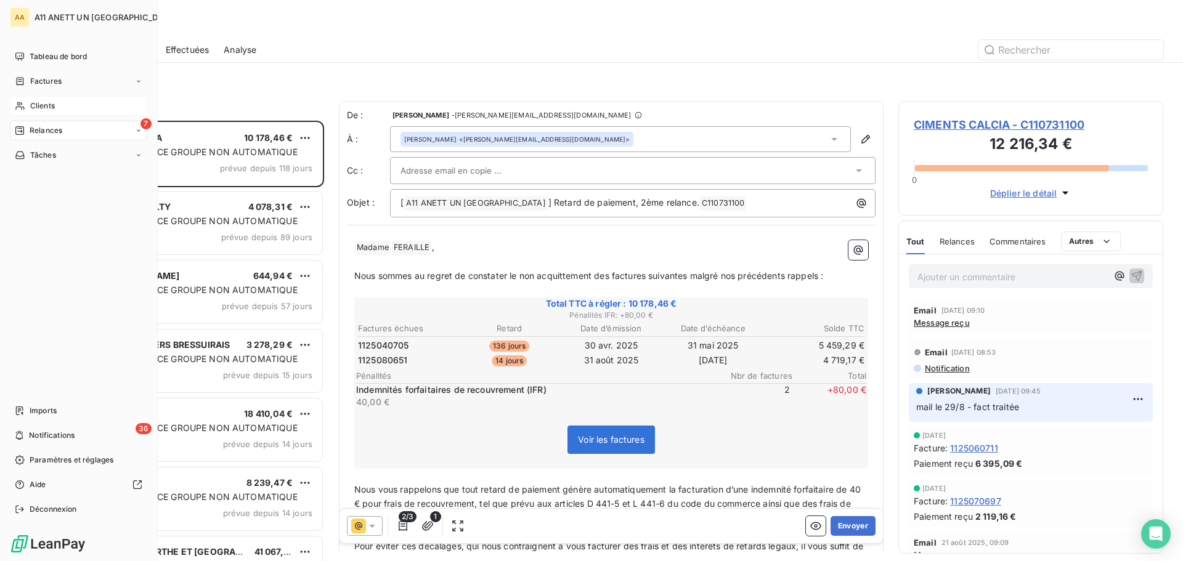
click at [37, 109] on span "Clients" at bounding box center [42, 105] width 25 height 11
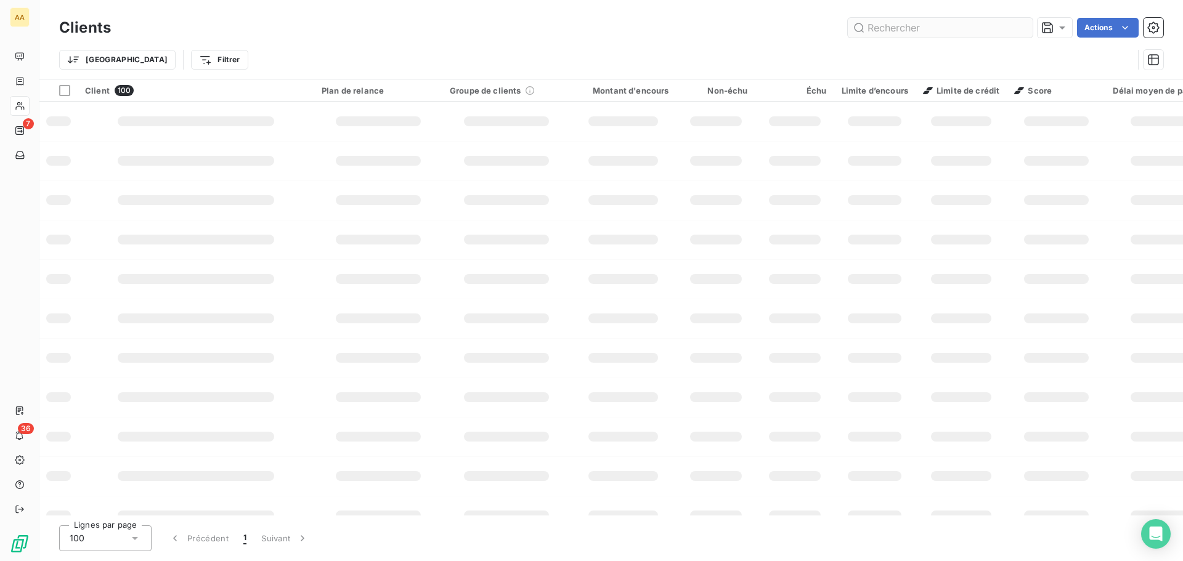
click at [930, 27] on input "text" at bounding box center [940, 28] width 185 height 20
type input "9779"
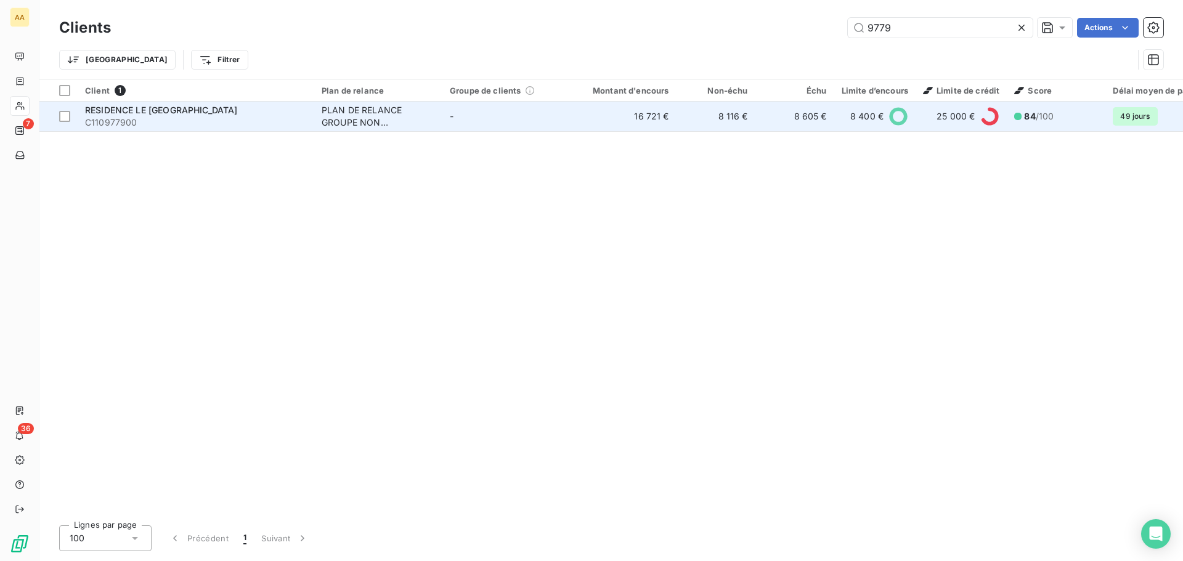
click at [185, 111] on span "RESIDENCE LE [GEOGRAPHIC_DATA]" at bounding box center [161, 110] width 153 height 10
